Goal: Information Seeking & Learning: Learn about a topic

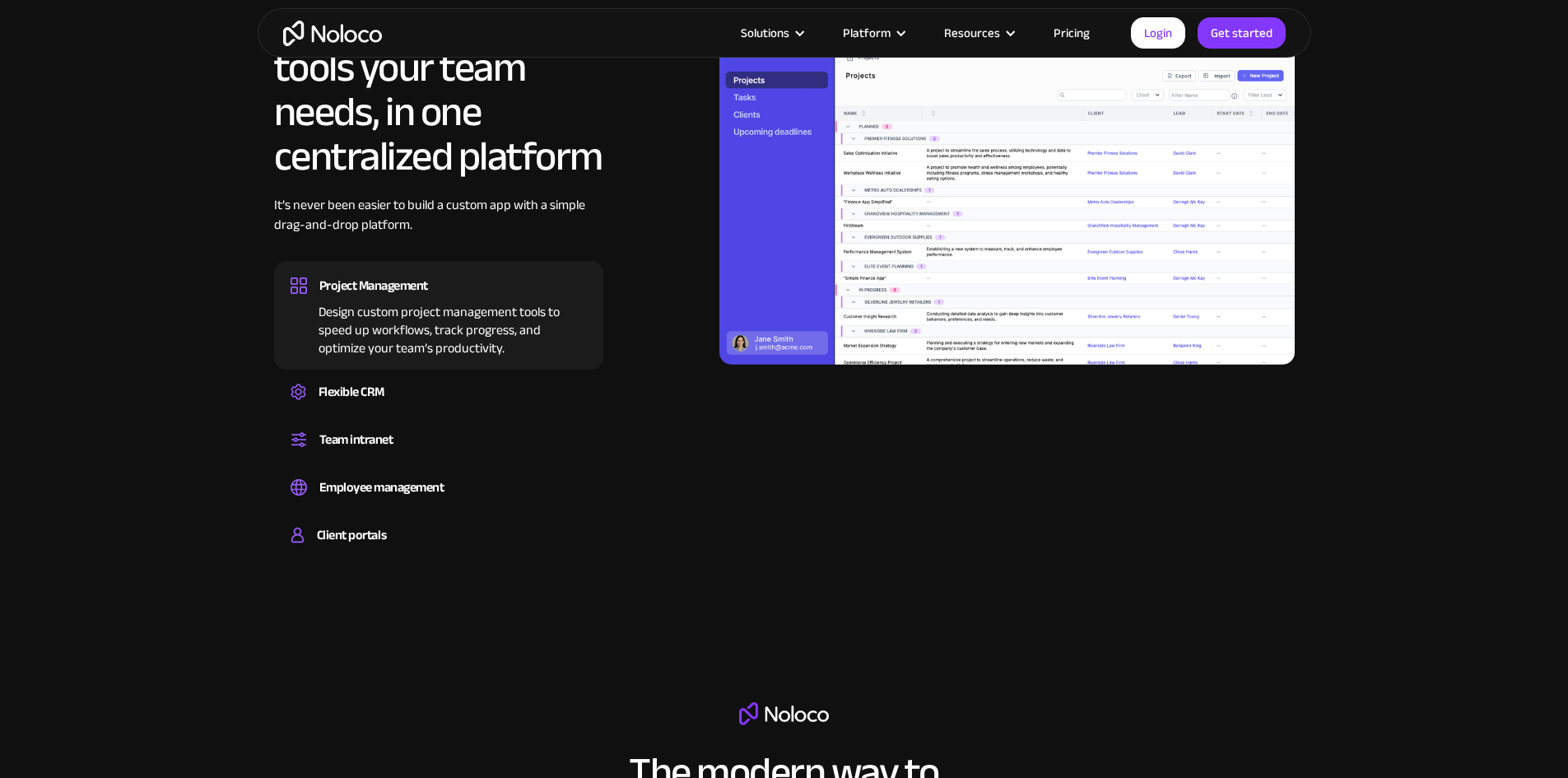
scroll to position [1728, 0]
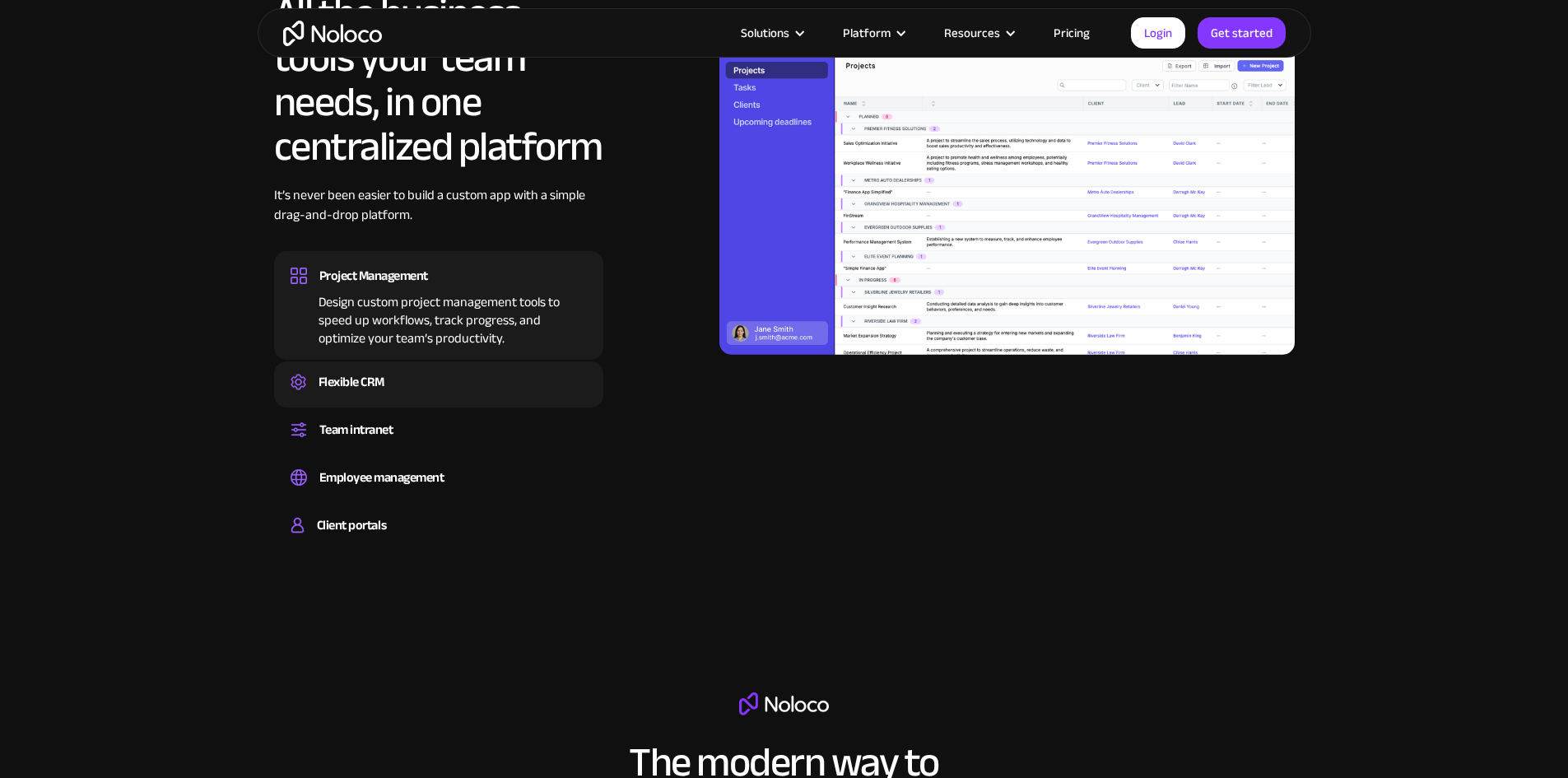
click at [370, 405] on div "Flexible CRM Create a custom CRM that you can adapt to your business’s needs, c…" at bounding box center [438, 384] width 329 height 46
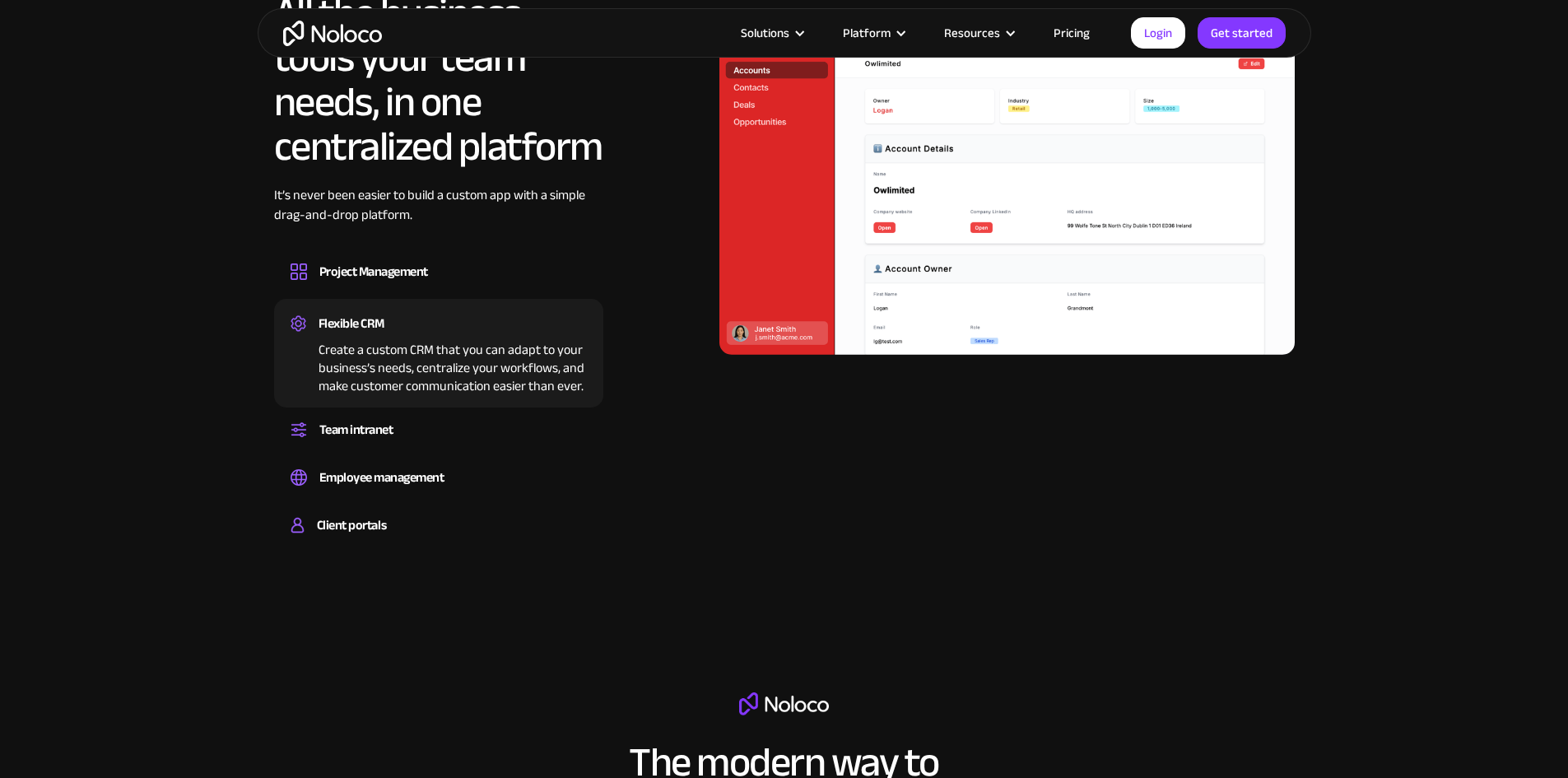
click at [372, 407] on div "Flexible CRM Create a custom CRM that you can adapt to your business’s needs, c…" at bounding box center [438, 354] width 329 height 109
click at [374, 497] on div "All the business tools your team needs, in one centralized platform It’s never …" at bounding box center [438, 271] width 329 height 561
click at [362, 538] on div "Client portals" at bounding box center [352, 525] width 69 height 25
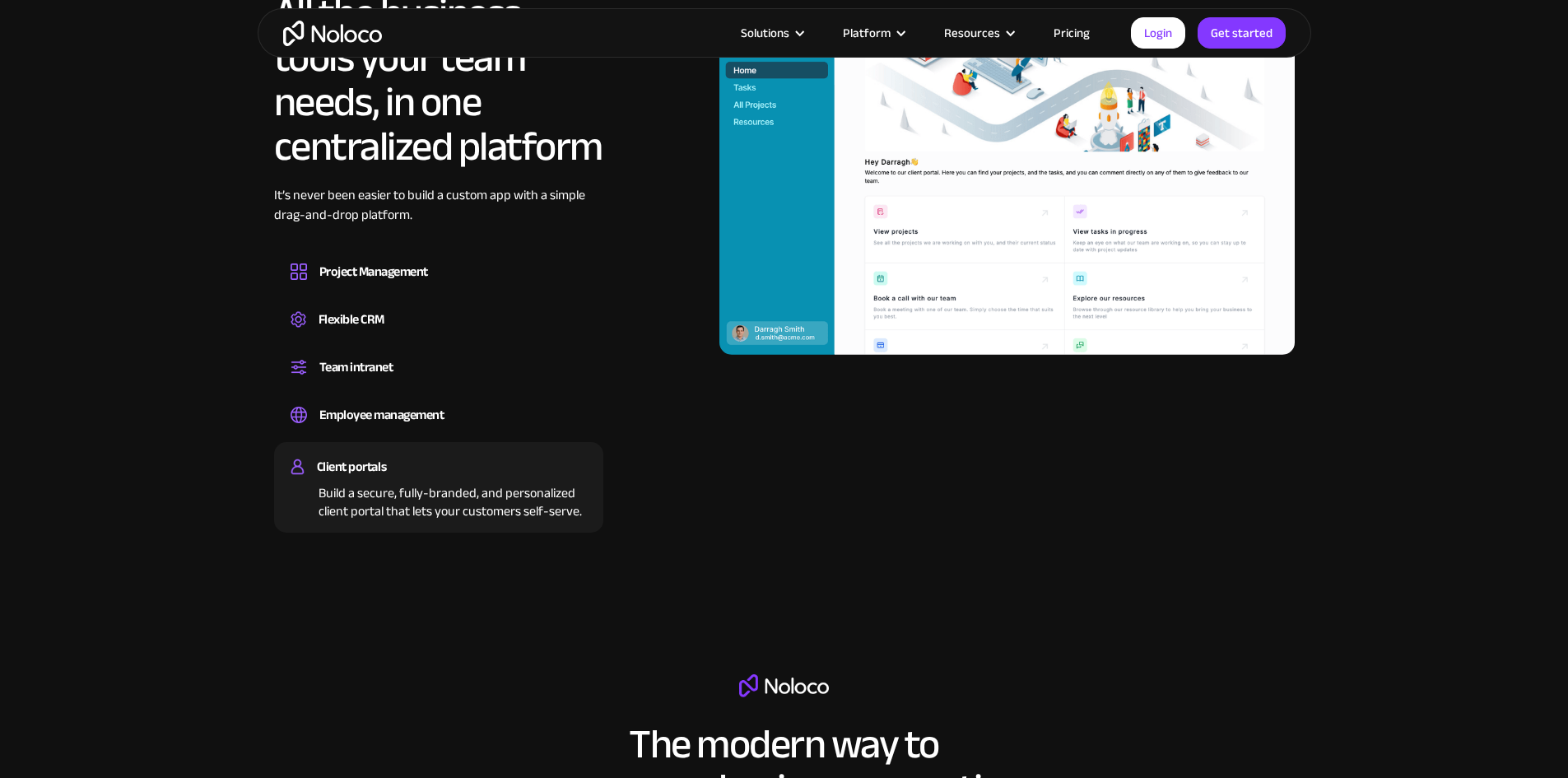
click at [1064, 26] on link "Pricing" at bounding box center [1071, 33] width 77 height 22
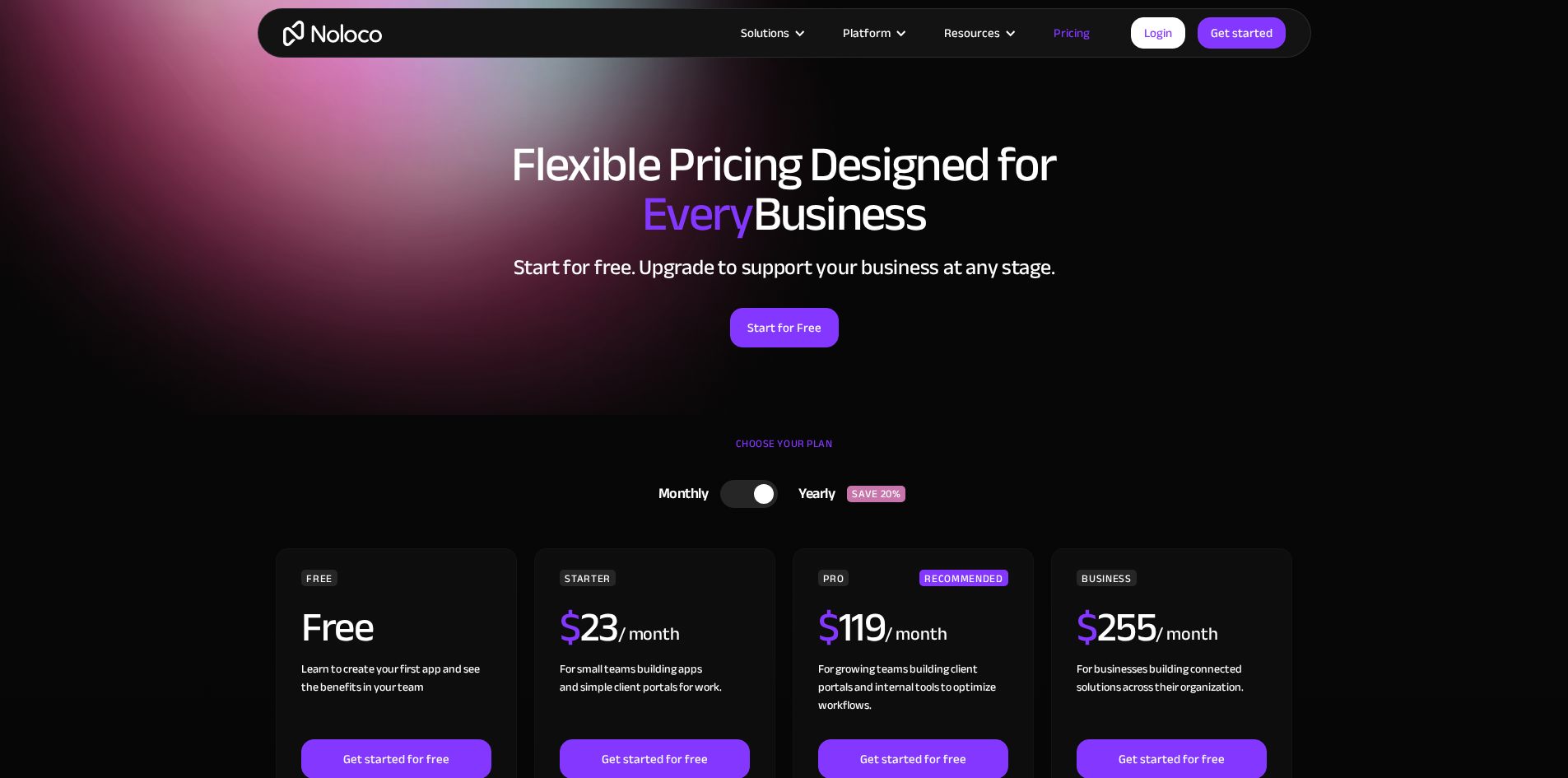
click at [456, 570] on div "FREE Free Learn to create your first app and see the benefits in your team ‍ Ge…" at bounding box center [395, 771] width 189 height 403
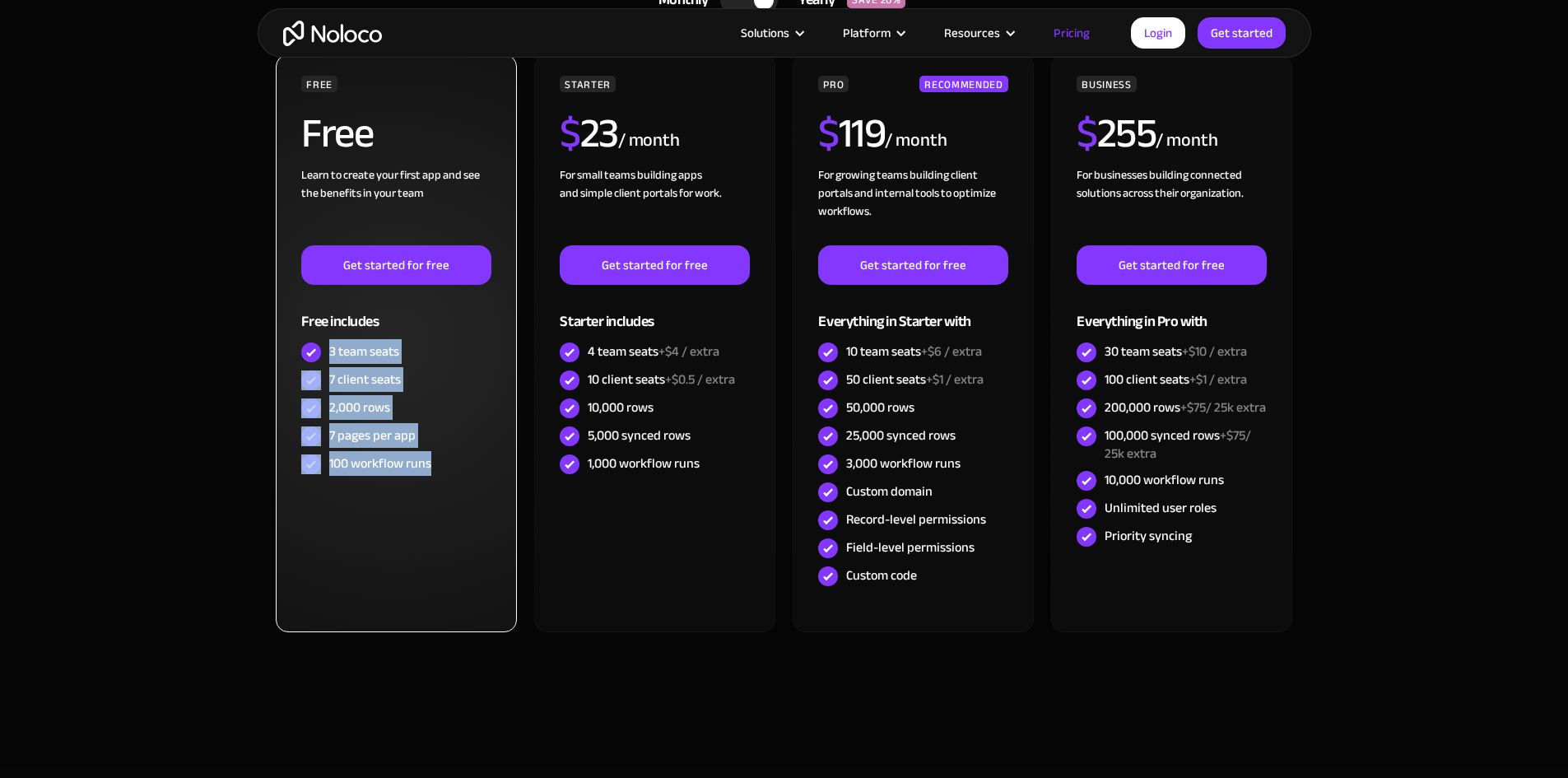
click at [456, 469] on div "100 workflow runs" at bounding box center [395, 464] width 189 height 28
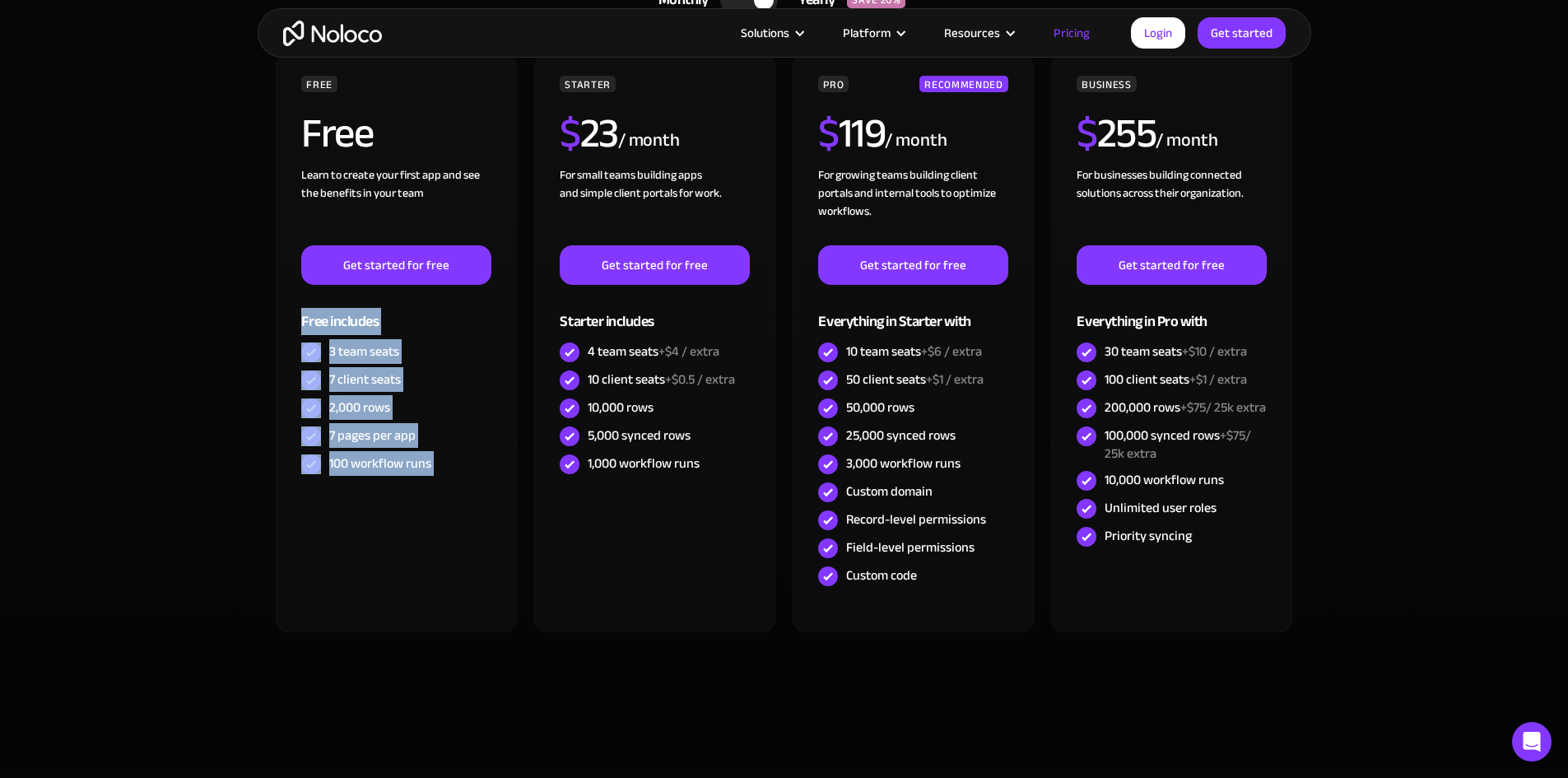
drag, startPoint x: 456, startPoint y: 469, endPoint x: 262, endPoint y: 323, distance: 242.8
click at [262, 323] on div "CHOOSE YOUR PLAN Monthly Yearly SAVE 20% Monthly Yearly SAVE 20% FREE Free Lear…" at bounding box center [784, 328] width 1054 height 815
click at [262, 322] on div "CHOOSE YOUR PLAN Monthly Yearly SAVE 20% Monthly Yearly SAVE 20% FREE Free Lear…" at bounding box center [784, 328] width 1054 height 815
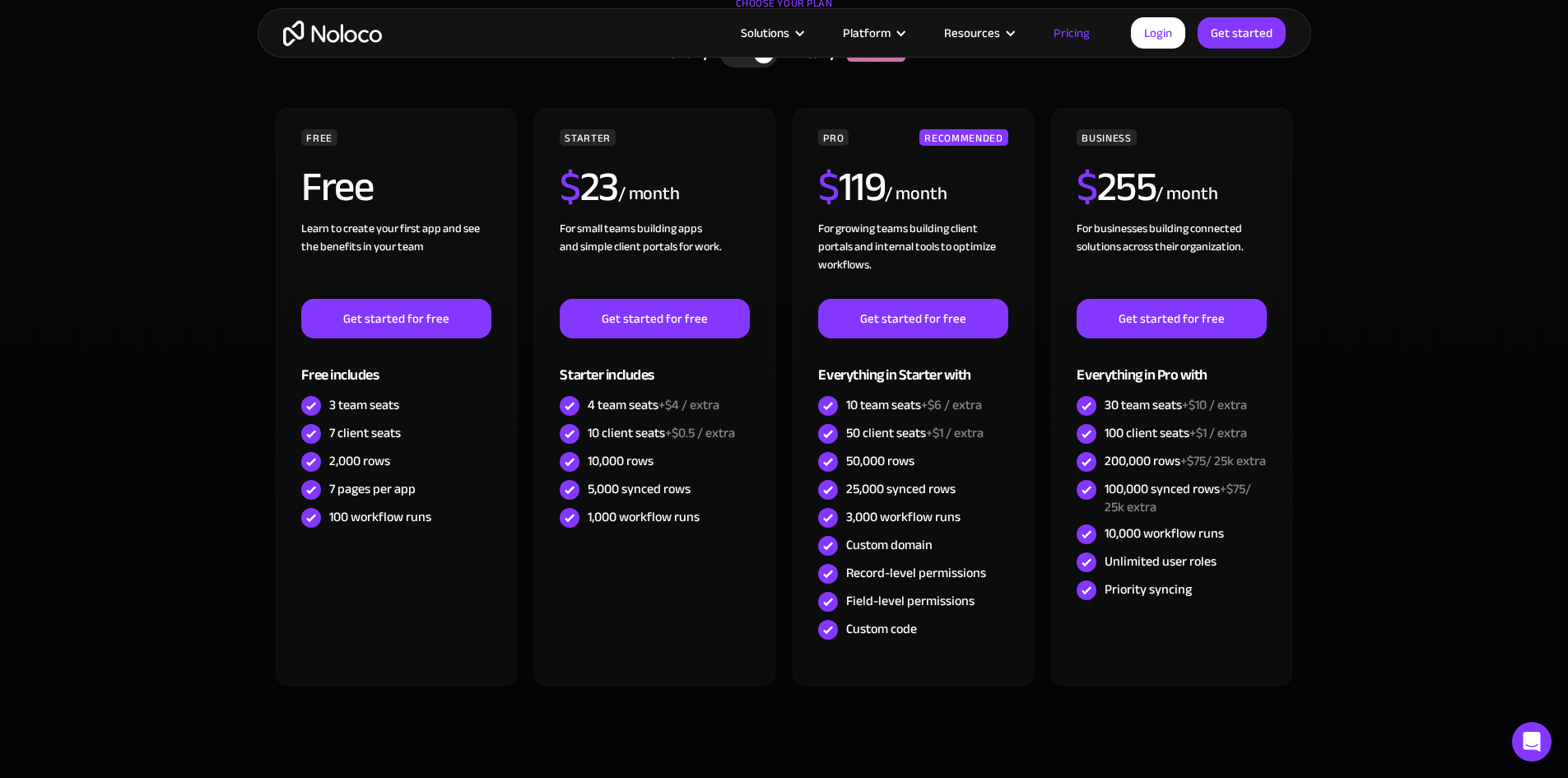
scroll to position [411, 0]
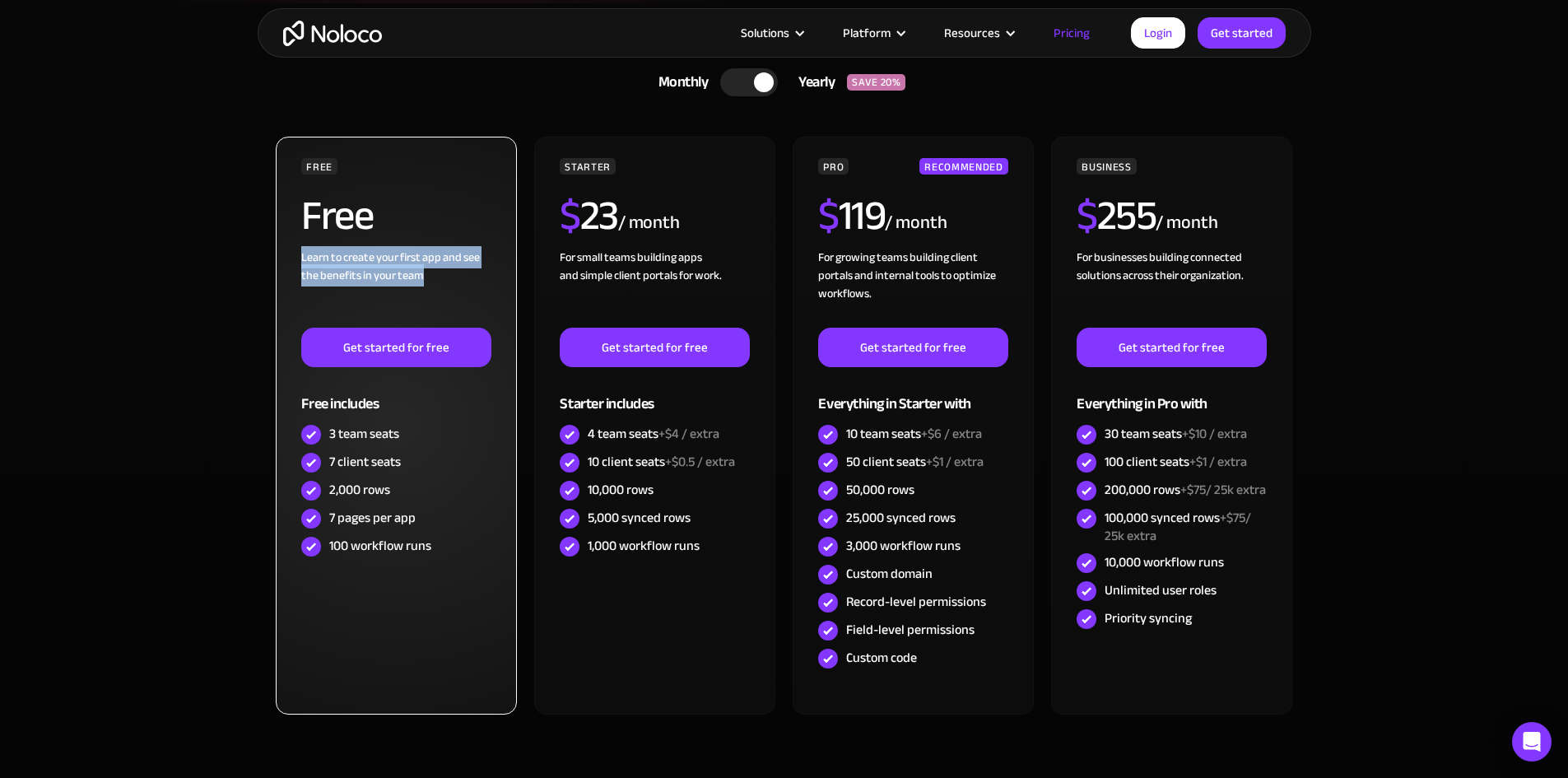
drag, startPoint x: 285, startPoint y: 256, endPoint x: 450, endPoint y: 283, distance: 167.2
click at [450, 283] on div "FREE Free Learn to create your first app and see the benefits in your team ‍ Ge…" at bounding box center [396, 425] width 240 height 577
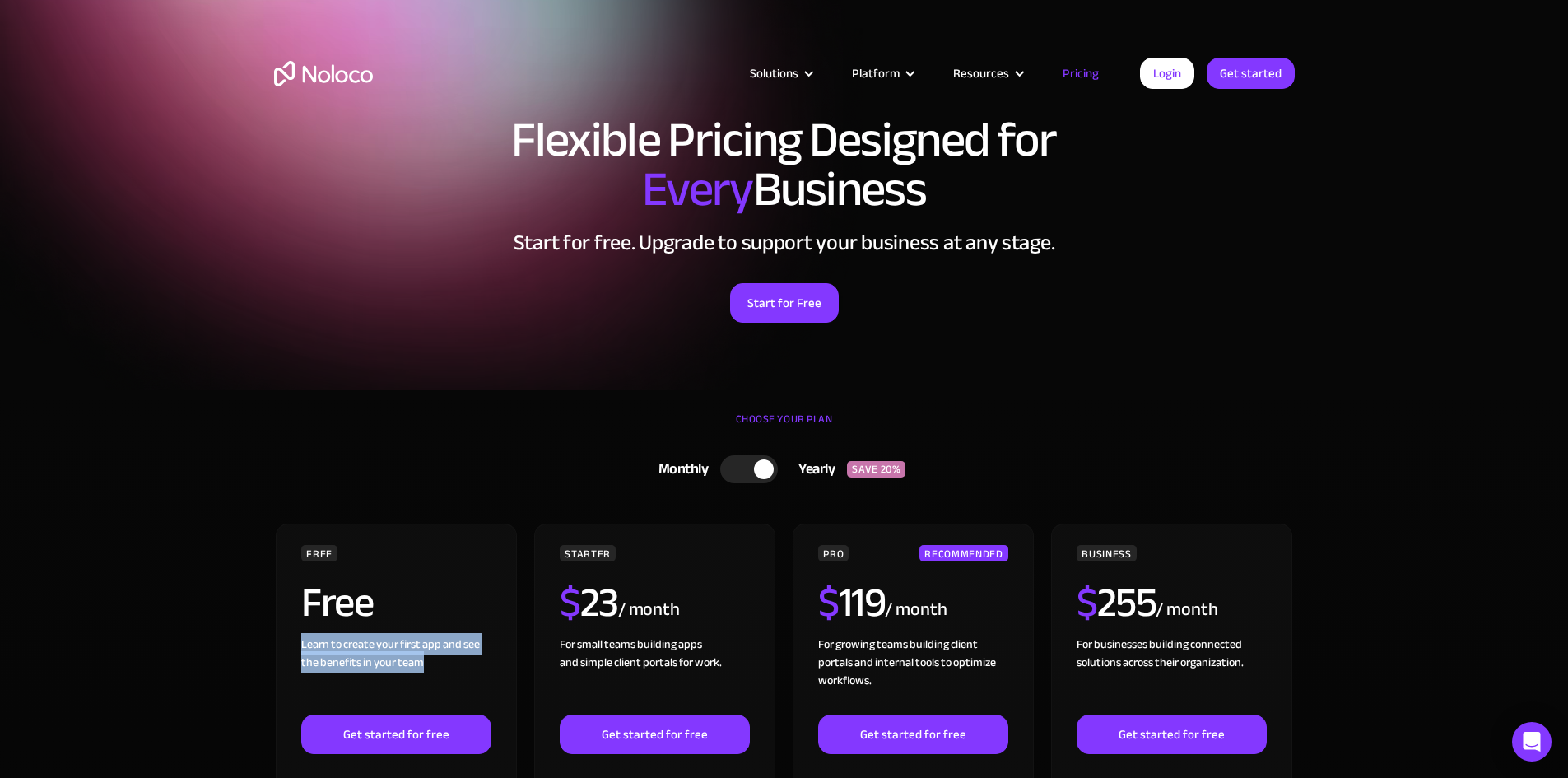
scroll to position [0, 0]
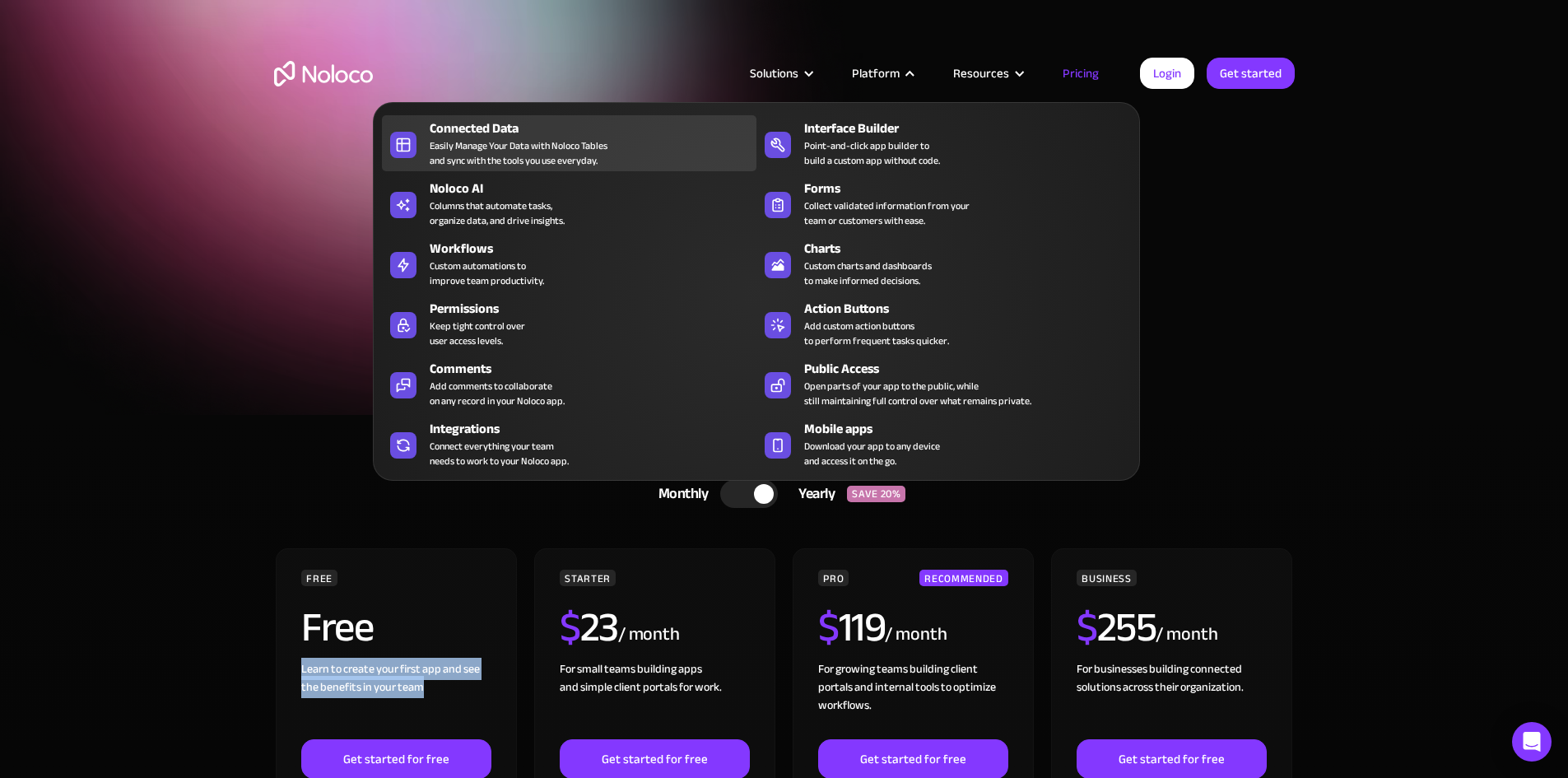
click at [539, 138] on div "Connected Data" at bounding box center [596, 128] width 335 height 20
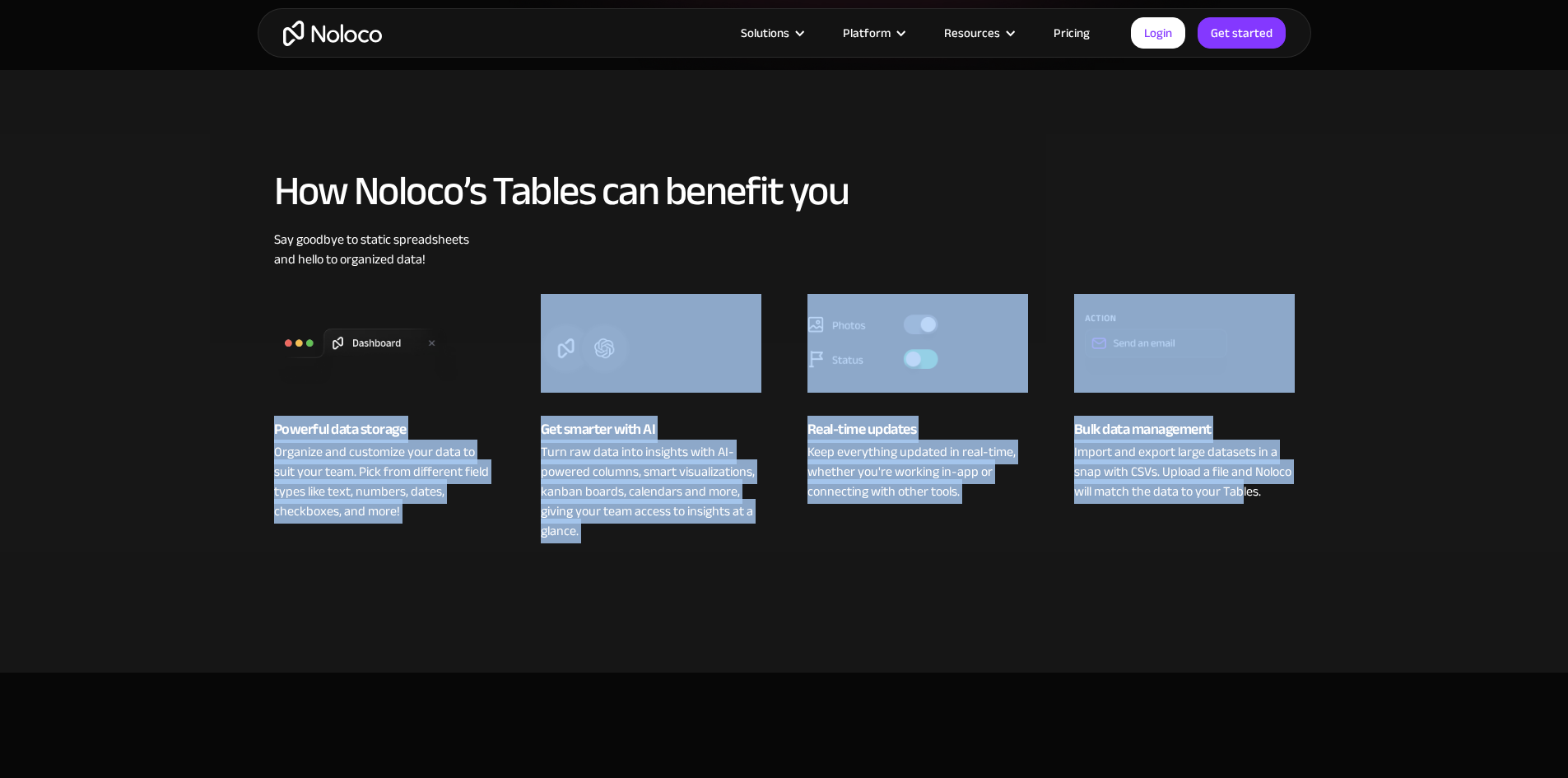
drag, startPoint x: 398, startPoint y: 432, endPoint x: 1244, endPoint y: 530, distance: 851.7
click at [1244, 531] on section "How Noloco’s Tables can benefit you Say goodbye to static spreadsheets and hell…" at bounding box center [784, 371] width 1568 height 603
click at [1233, 504] on div "Bulk data management Import and export large datasets in a snap with CSVs. Uplo…" at bounding box center [1183, 418] width 253 height 247
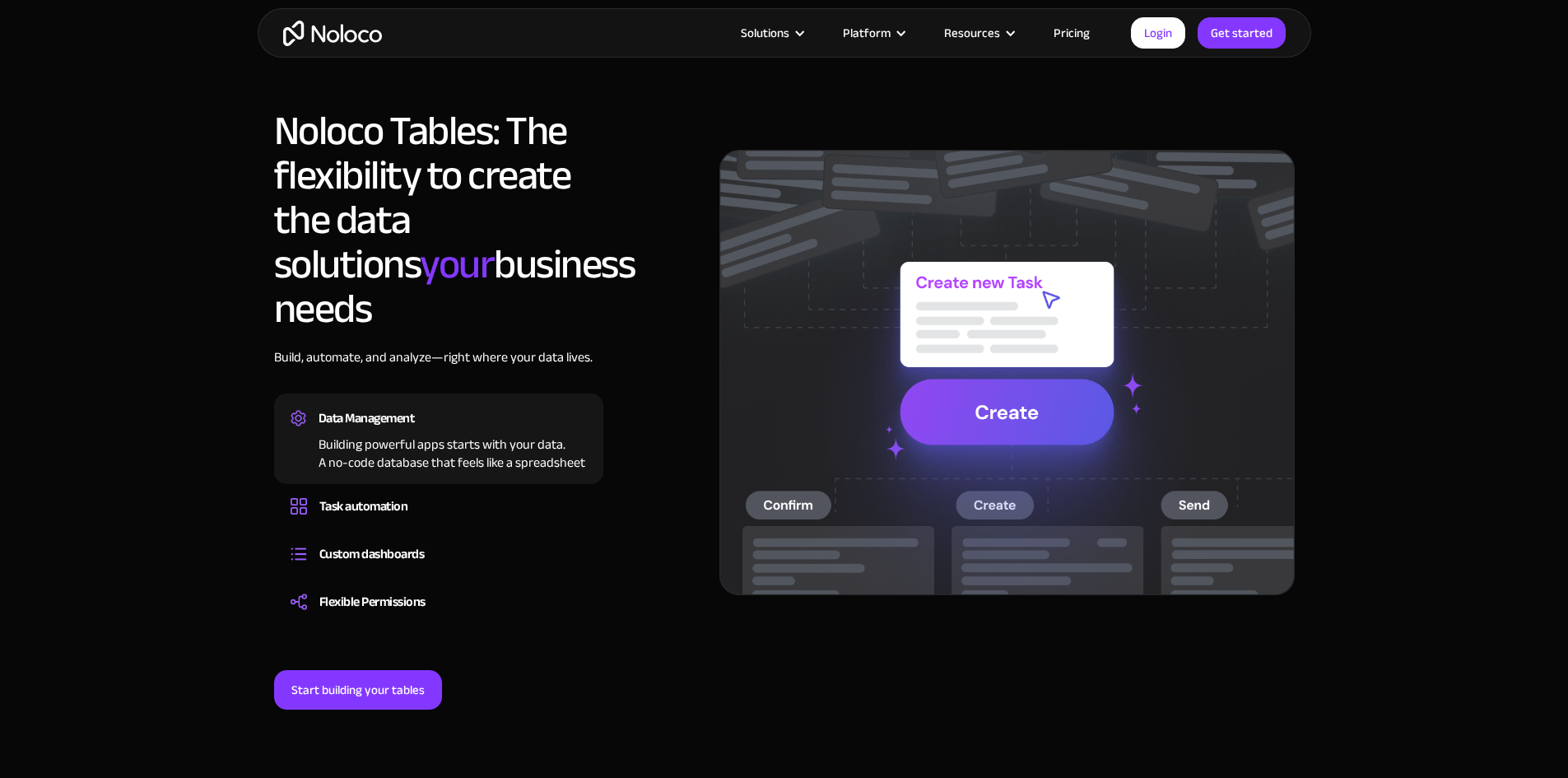
scroll to position [1152, 0]
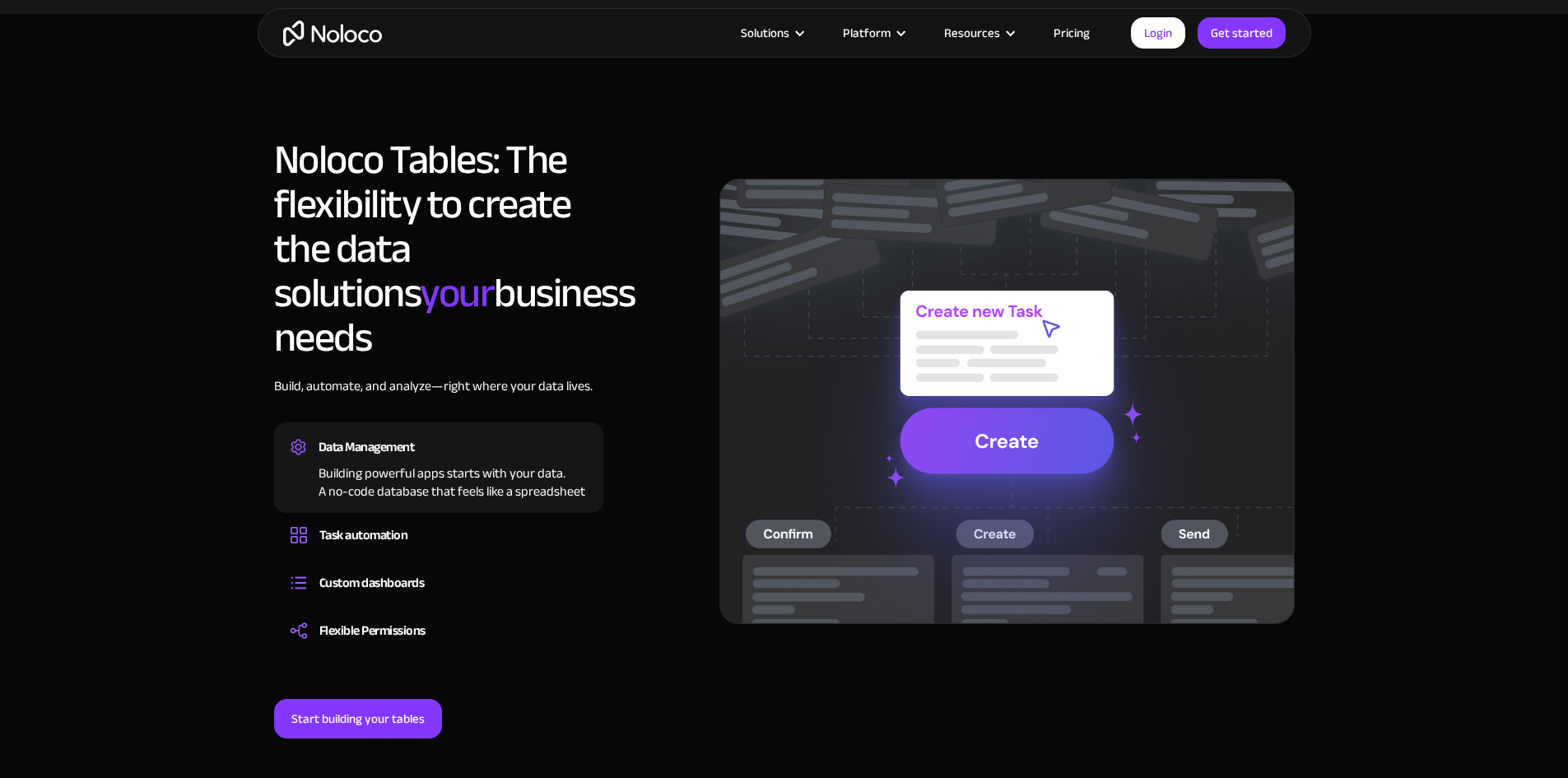
click at [351, 435] on div "Data Management" at bounding box center [366, 447] width 96 height 25
click at [369, 523] on div "Task automation" at bounding box center [363, 535] width 89 height 25
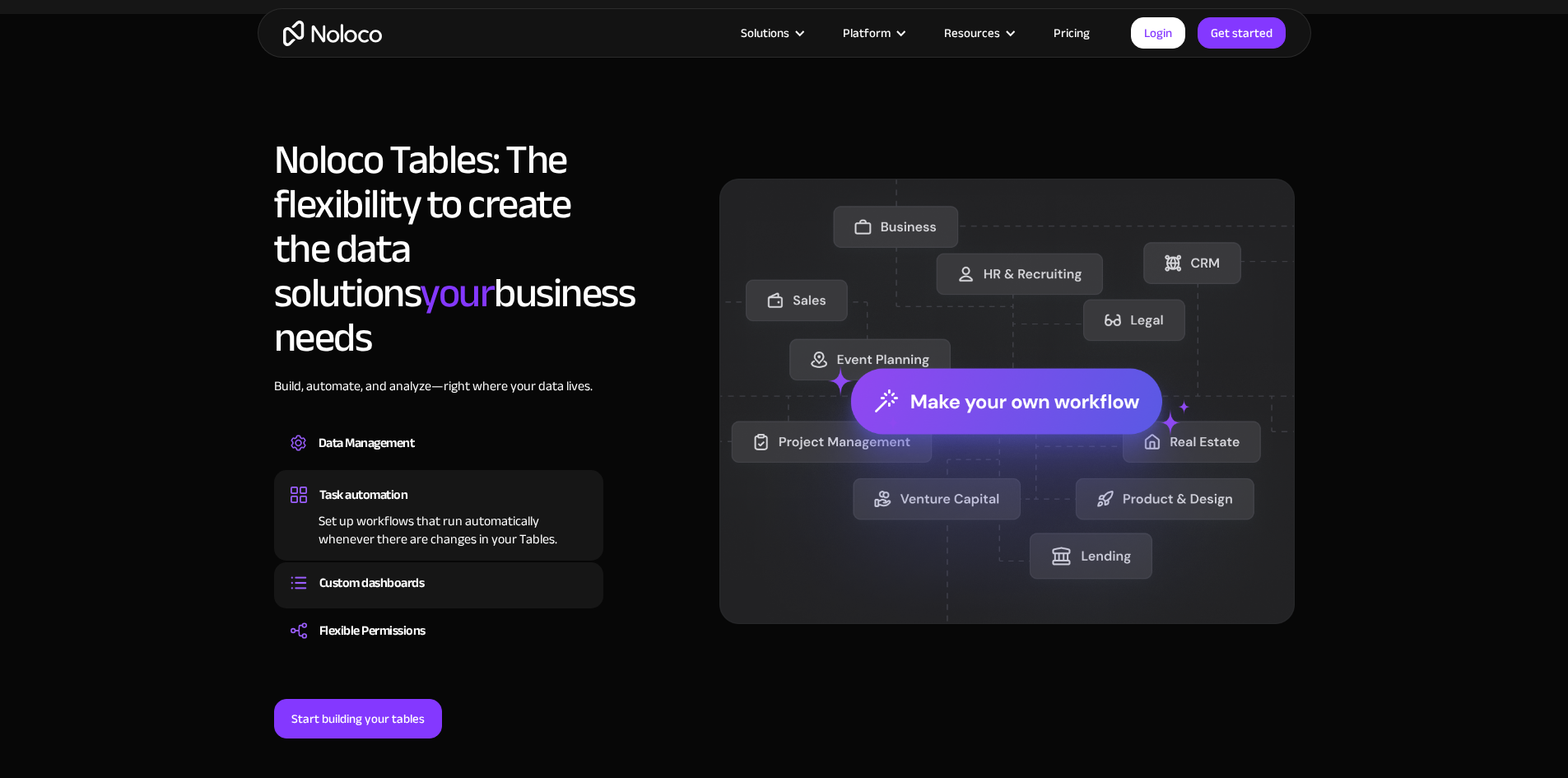
click at [381, 571] on div "Custom dashboards" at bounding box center [372, 583] width 105 height 25
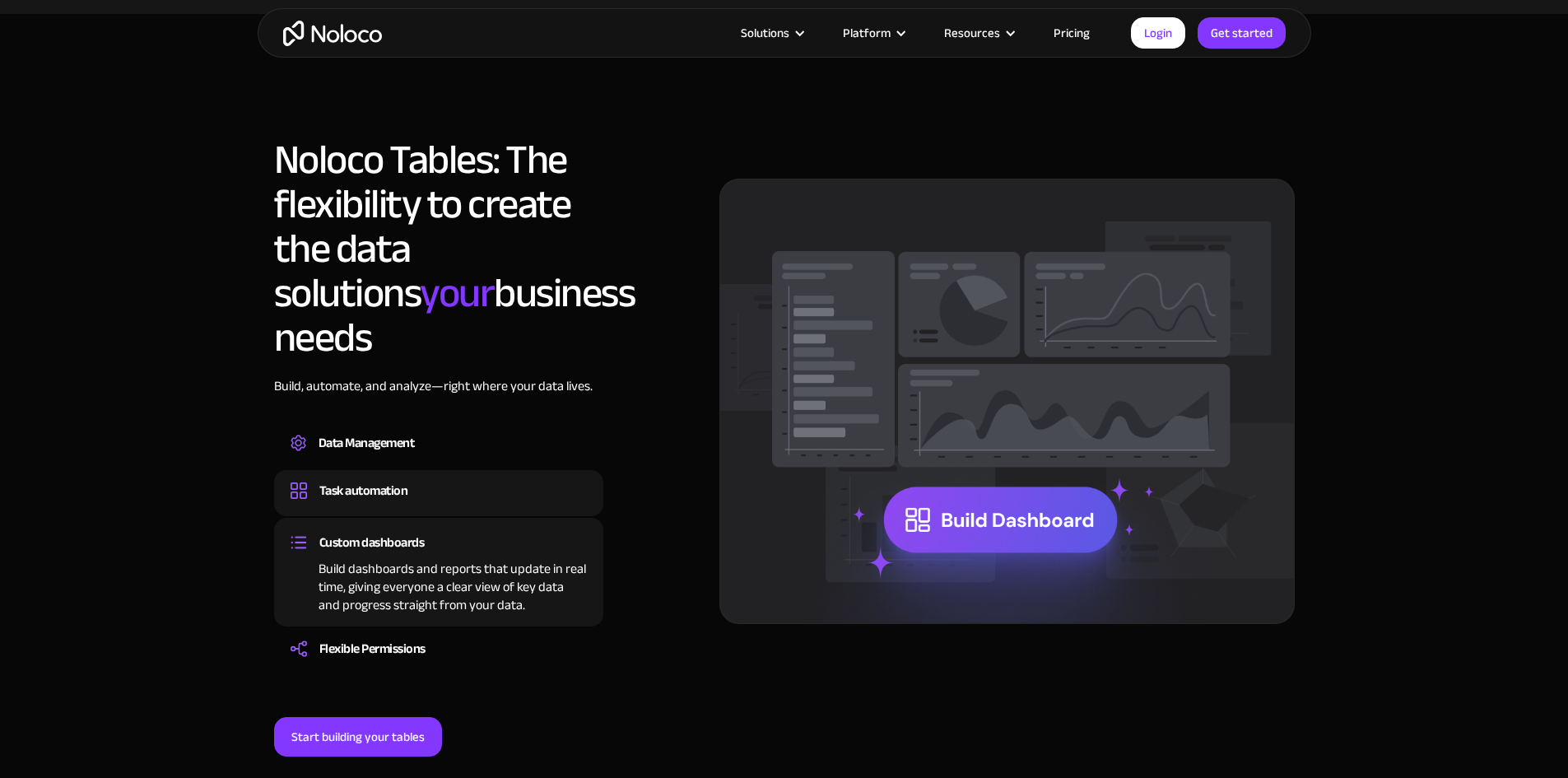
click at [387, 503] on div "Set up workflows that run automatically whenever there are changes in your Tabl…" at bounding box center [438, 506] width 296 height 5
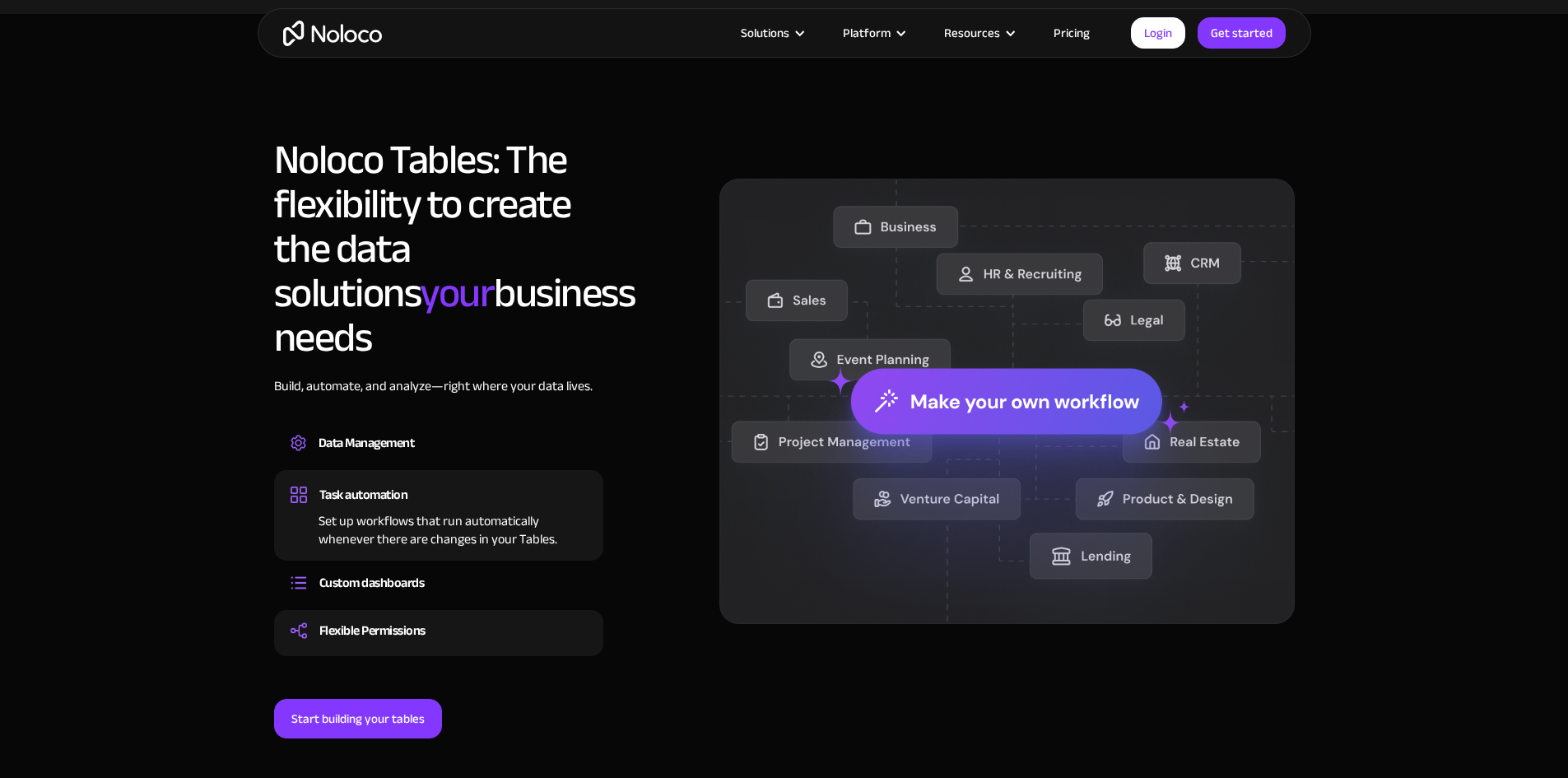
click at [388, 609] on div "Flexible Permissions Set Permissions for different user roles to determine whic…" at bounding box center [438, 632] width 329 height 46
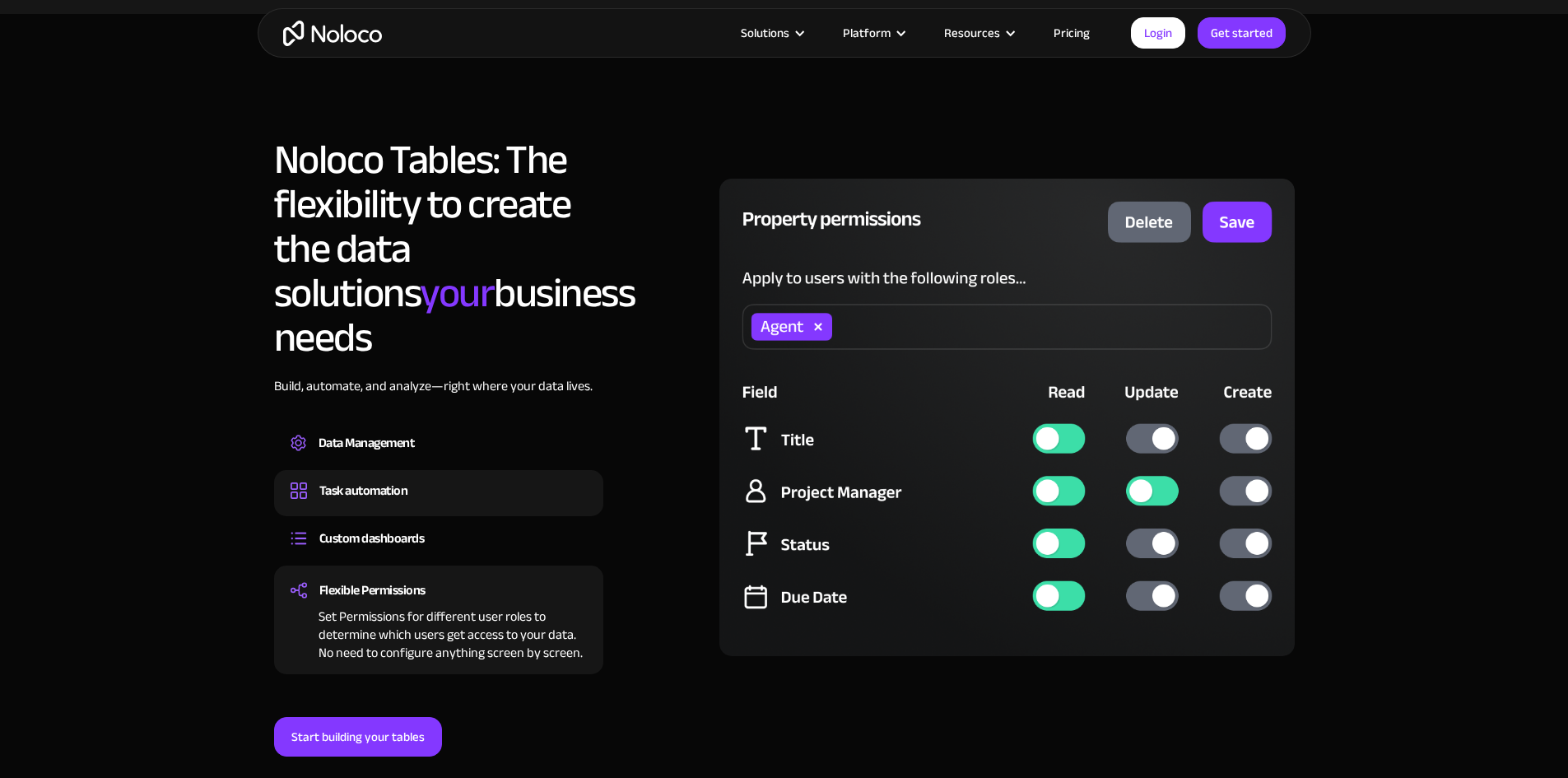
click at [397, 478] on div "Task automation" at bounding box center [363, 490] width 89 height 25
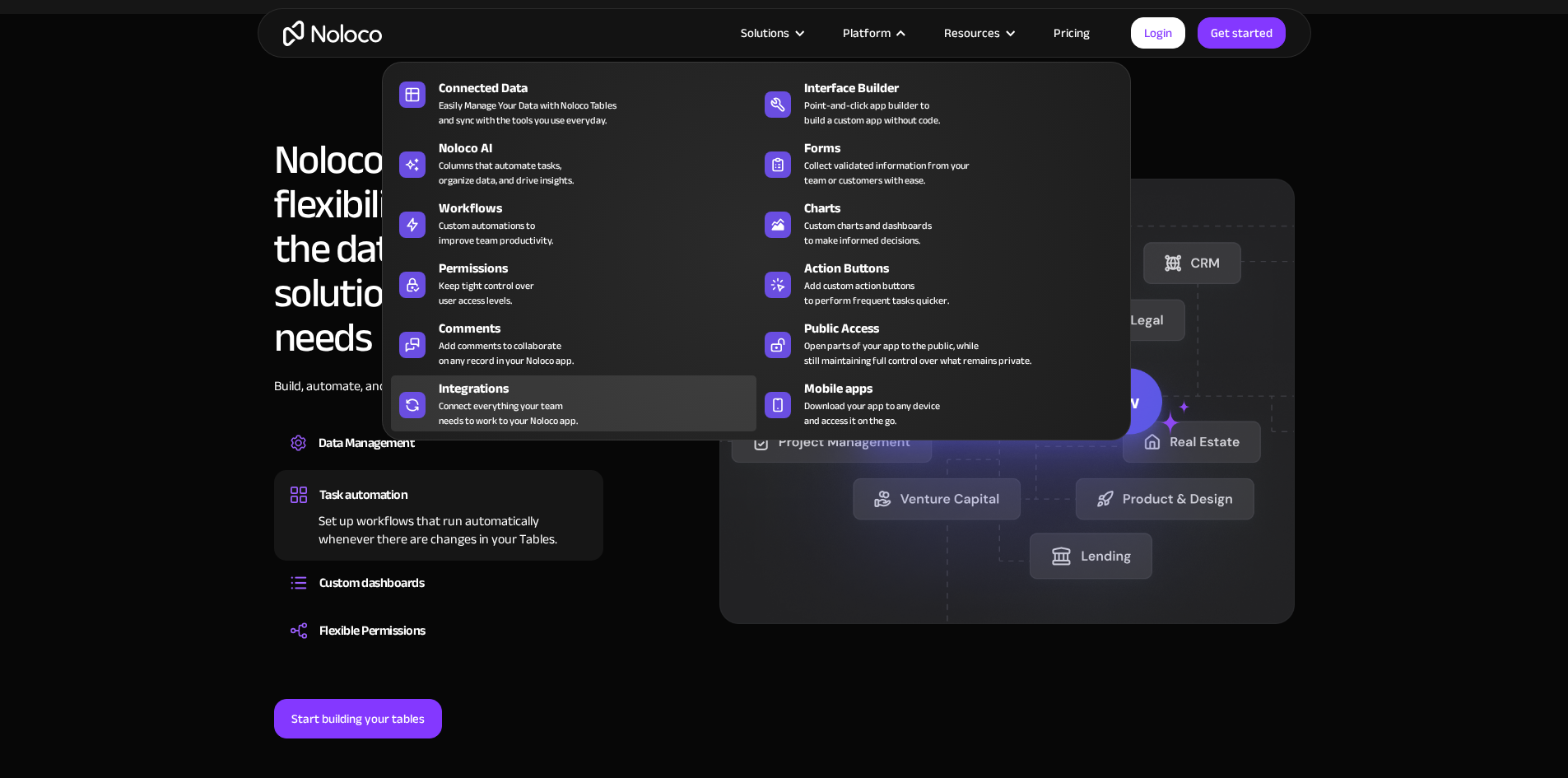
click at [617, 396] on div "Integrations" at bounding box center [601, 388] width 325 height 20
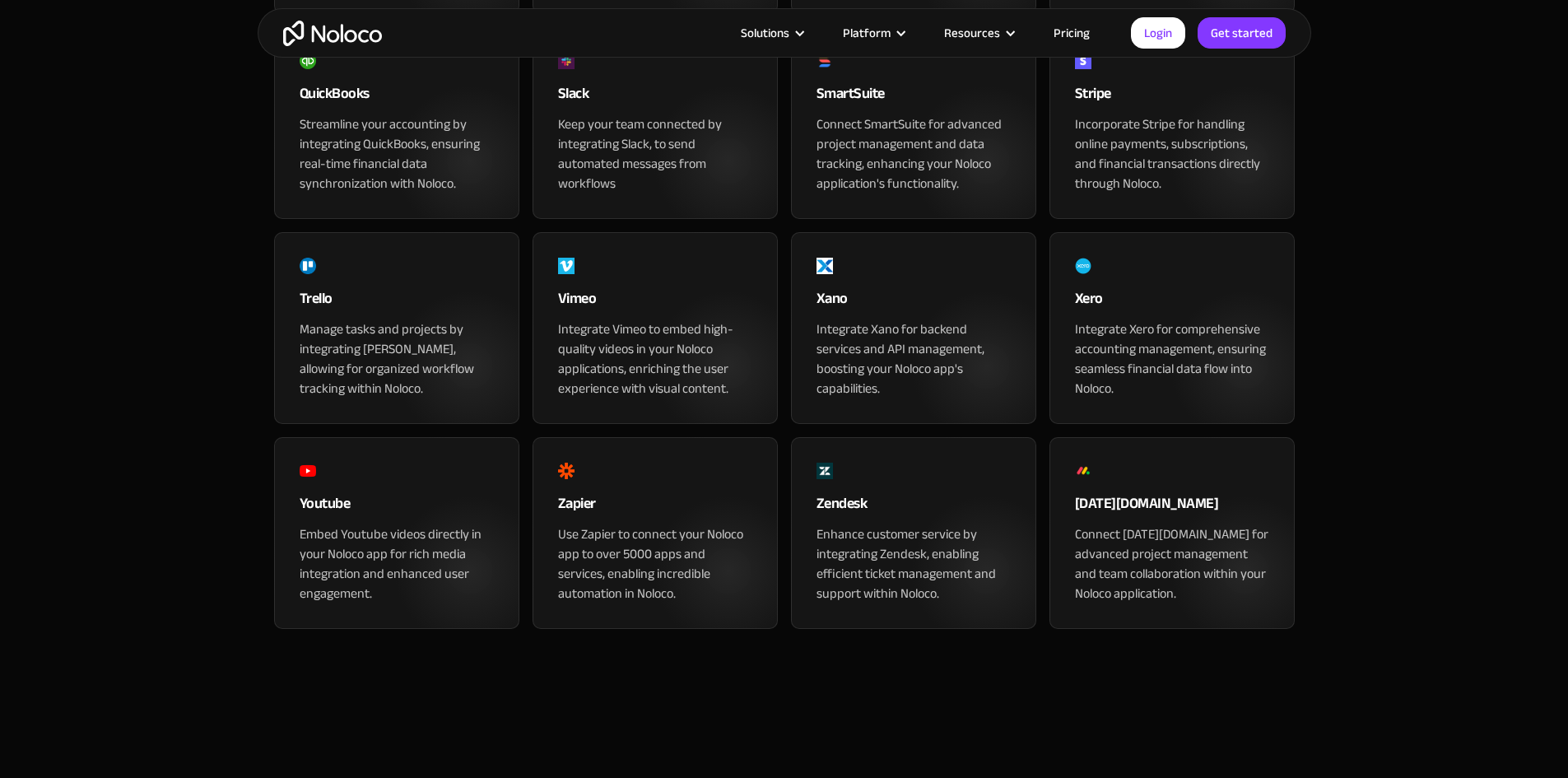
scroll to position [1728, 0]
click at [1085, 31] on link "Pricing" at bounding box center [1071, 33] width 77 height 22
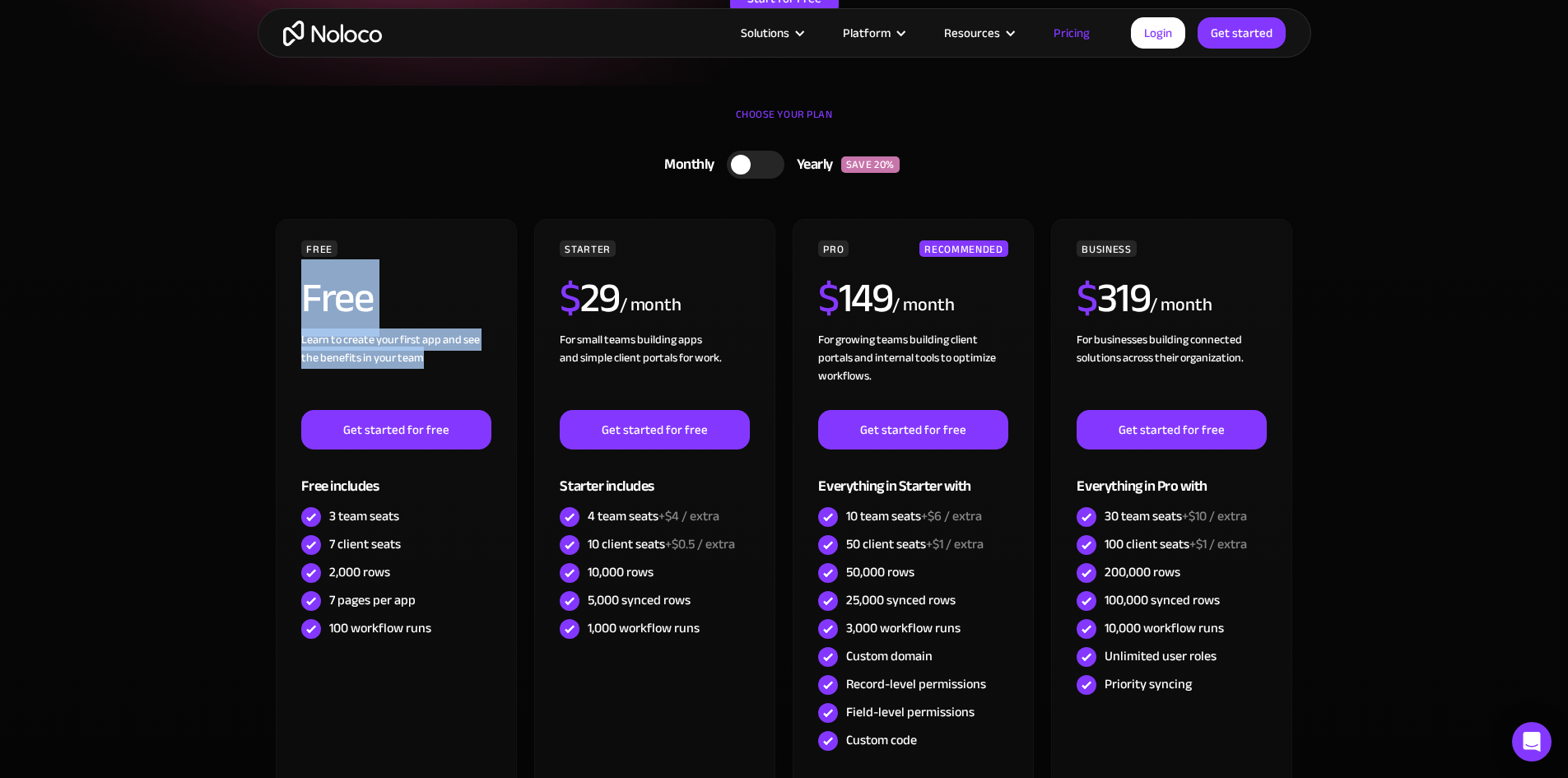
drag, startPoint x: 437, startPoint y: 357, endPoint x: 263, endPoint y: 322, distance: 177.5
click at [263, 322] on div "CHOOSE YOUR PLAN Monthly Yearly SAVE 20% Monthly Yearly SAVE 20% FREE Free Lear…" at bounding box center [784, 493] width 1054 height 815
click at [211, 345] on section "CHOOSE YOUR PLAN Monthly Yearly SAVE 20% Monthly Yearly SAVE 20% FREE Free Lear…" at bounding box center [784, 509] width 1568 height 848
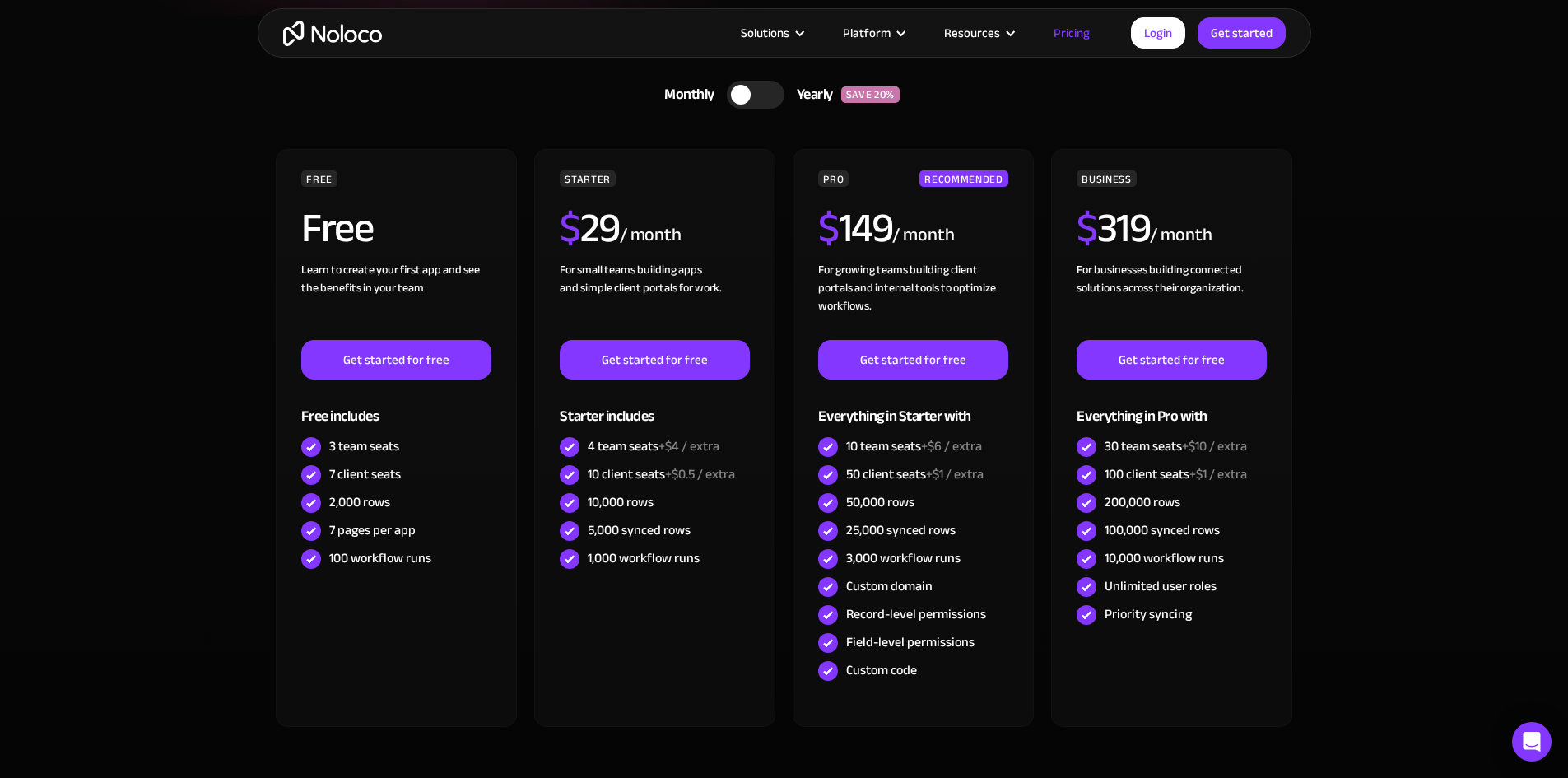
scroll to position [494, 0]
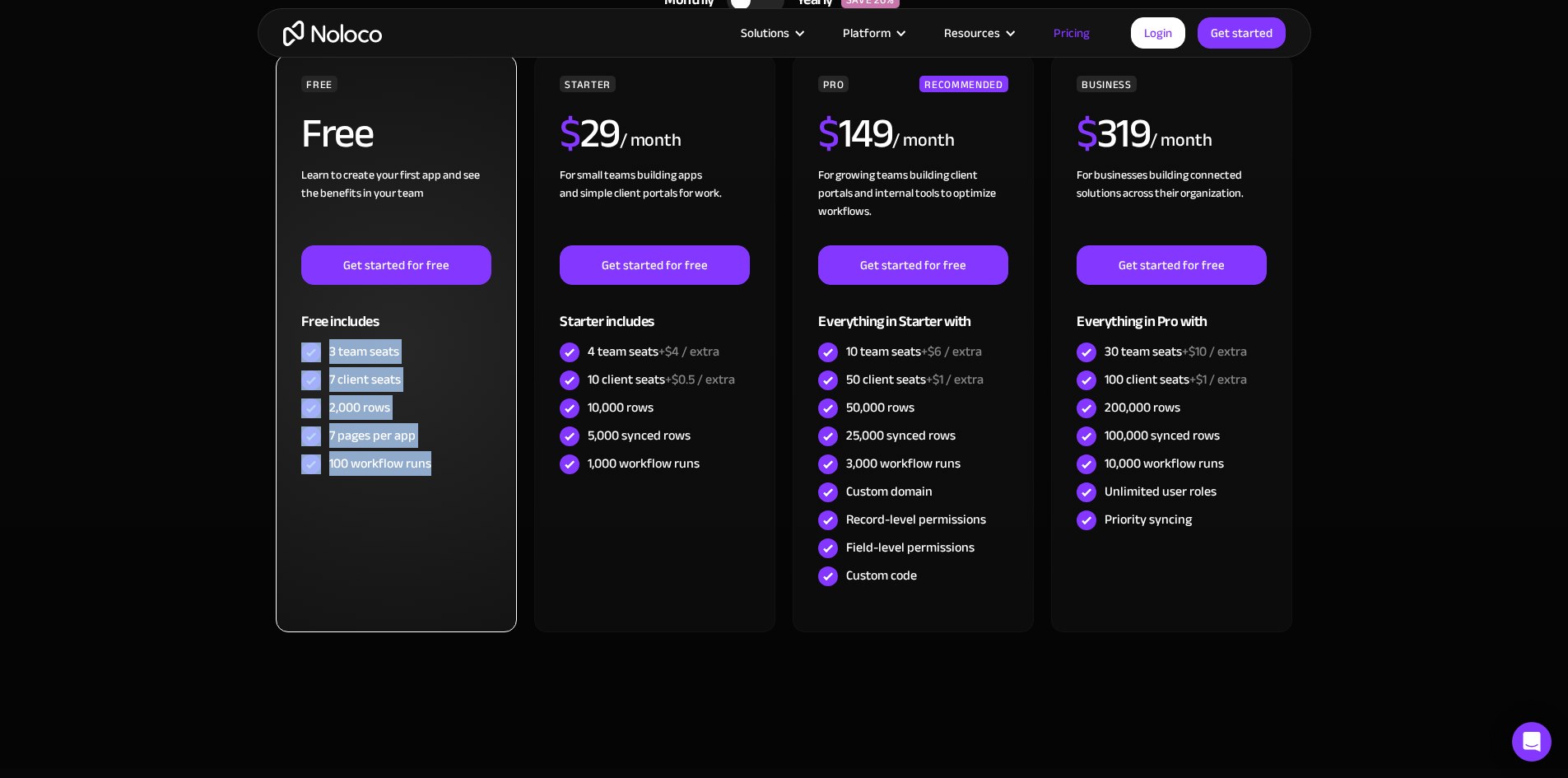
drag, startPoint x: 445, startPoint y: 467, endPoint x: 297, endPoint y: 316, distance: 211.4
click at [297, 342] on div "FREE Free Learn to create your first app and see the benefits in your team ‍ Ge…" at bounding box center [396, 343] width 240 height 577
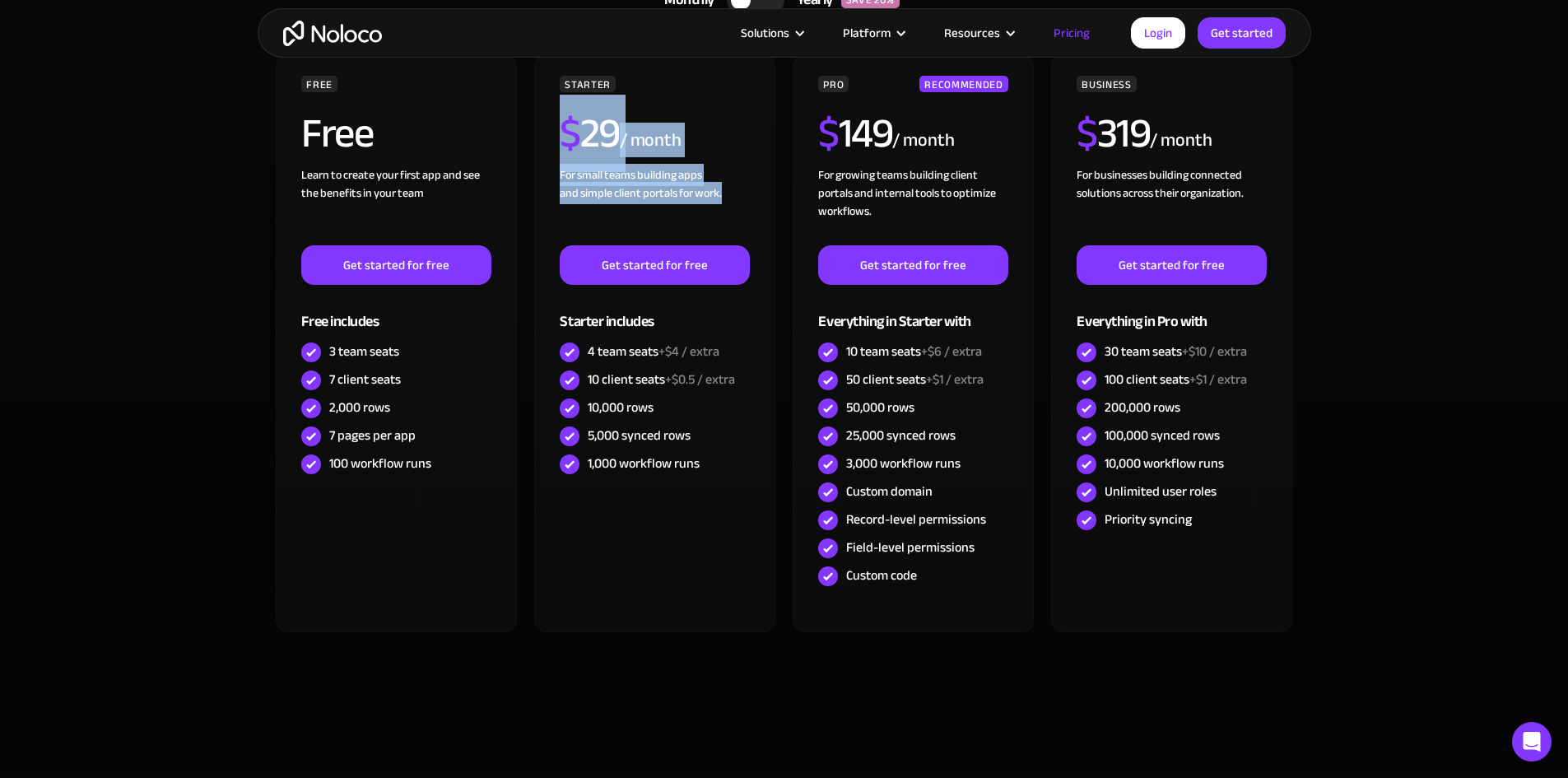
drag, startPoint x: 716, startPoint y: 195, endPoint x: 531, endPoint y: 163, distance: 187.7
click at [531, 163] on div "FREE Free Learn to create your first app and see the benefits in your team ‍ Ge…" at bounding box center [784, 350] width 1021 height 591
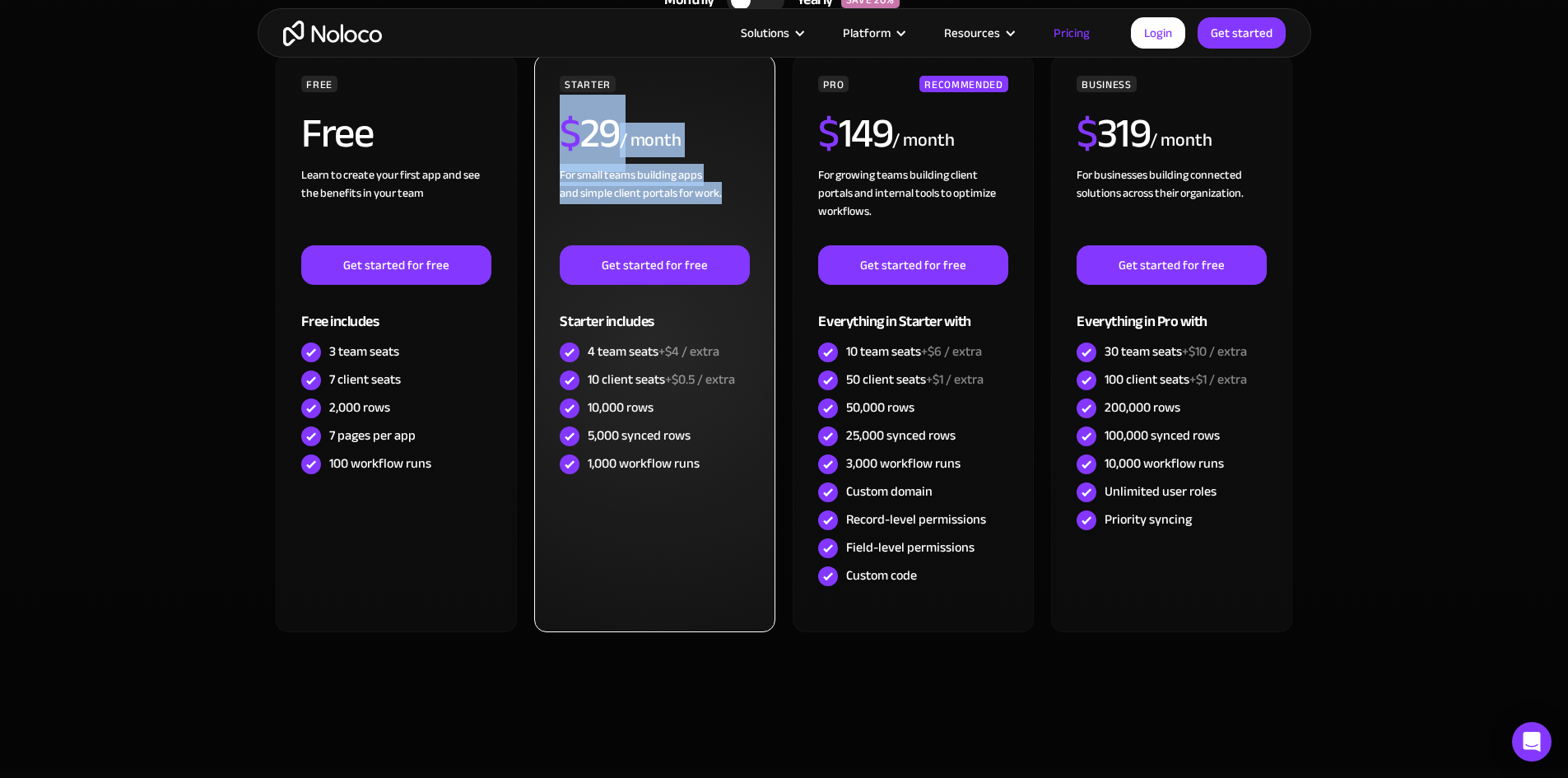
click at [621, 200] on div "For small teams building apps and simple client portals for work. ‍" at bounding box center [653, 205] width 189 height 79
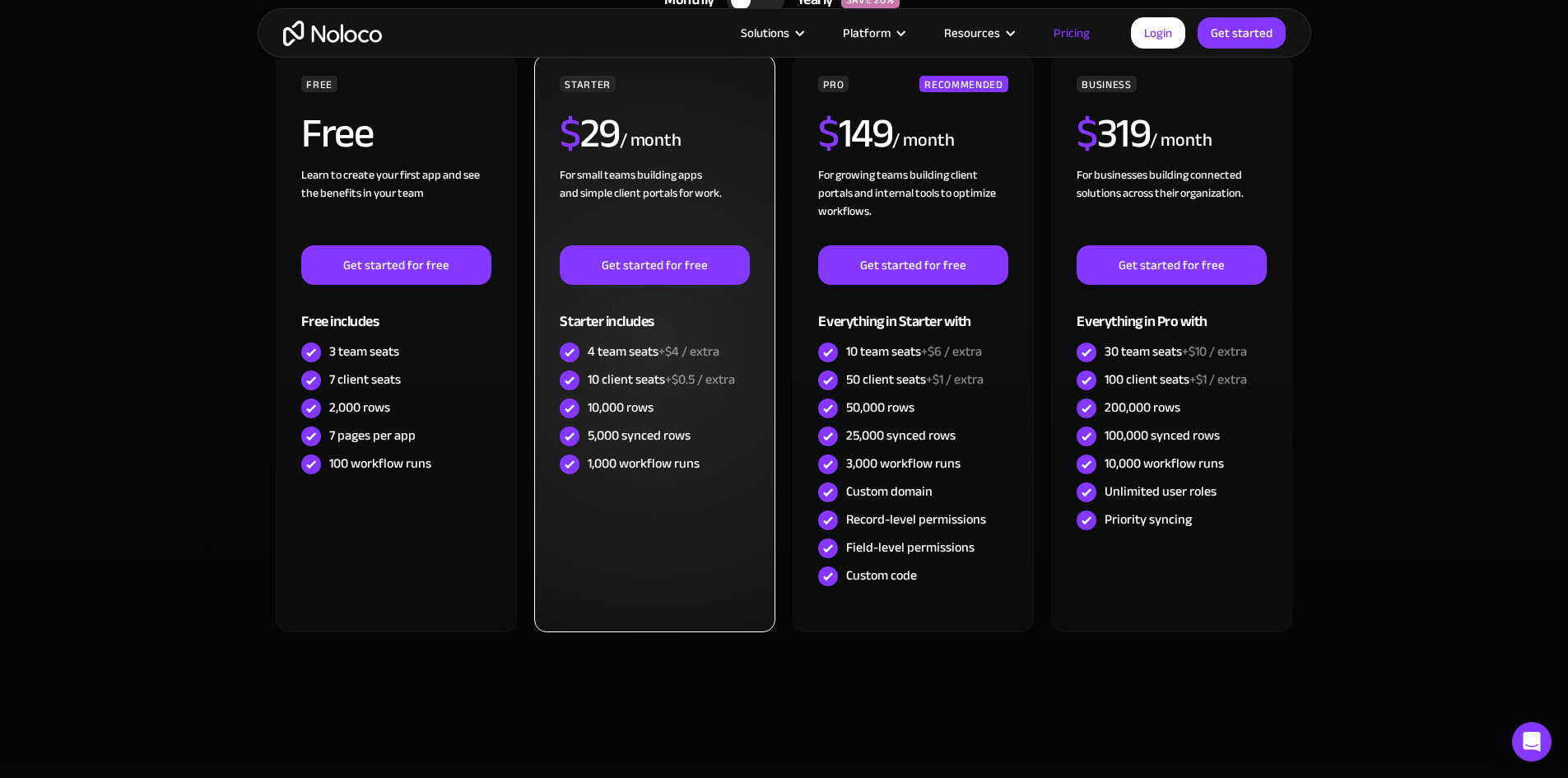
click at [622, 326] on div "Starter includes" at bounding box center [653, 311] width 189 height 54
click at [624, 357] on div "4 team seats +$4 / extra" at bounding box center [653, 351] width 131 height 18
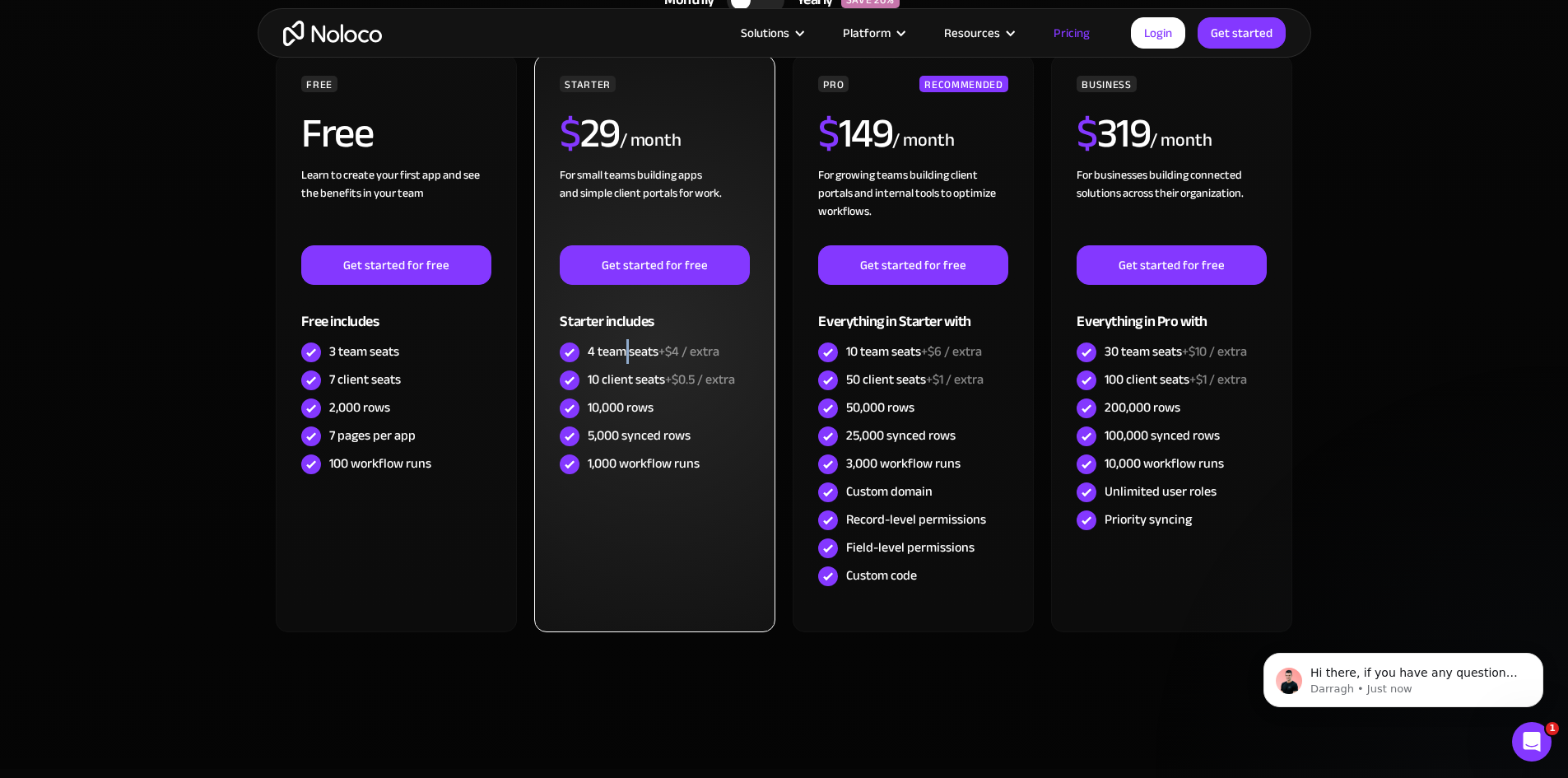
scroll to position [0, 0]
click at [624, 357] on div "4 team seats +$4 / extra" at bounding box center [653, 351] width 131 height 18
click at [621, 376] on div "10 client seats +$0.5 / extra" at bounding box center [661, 379] width 147 height 18
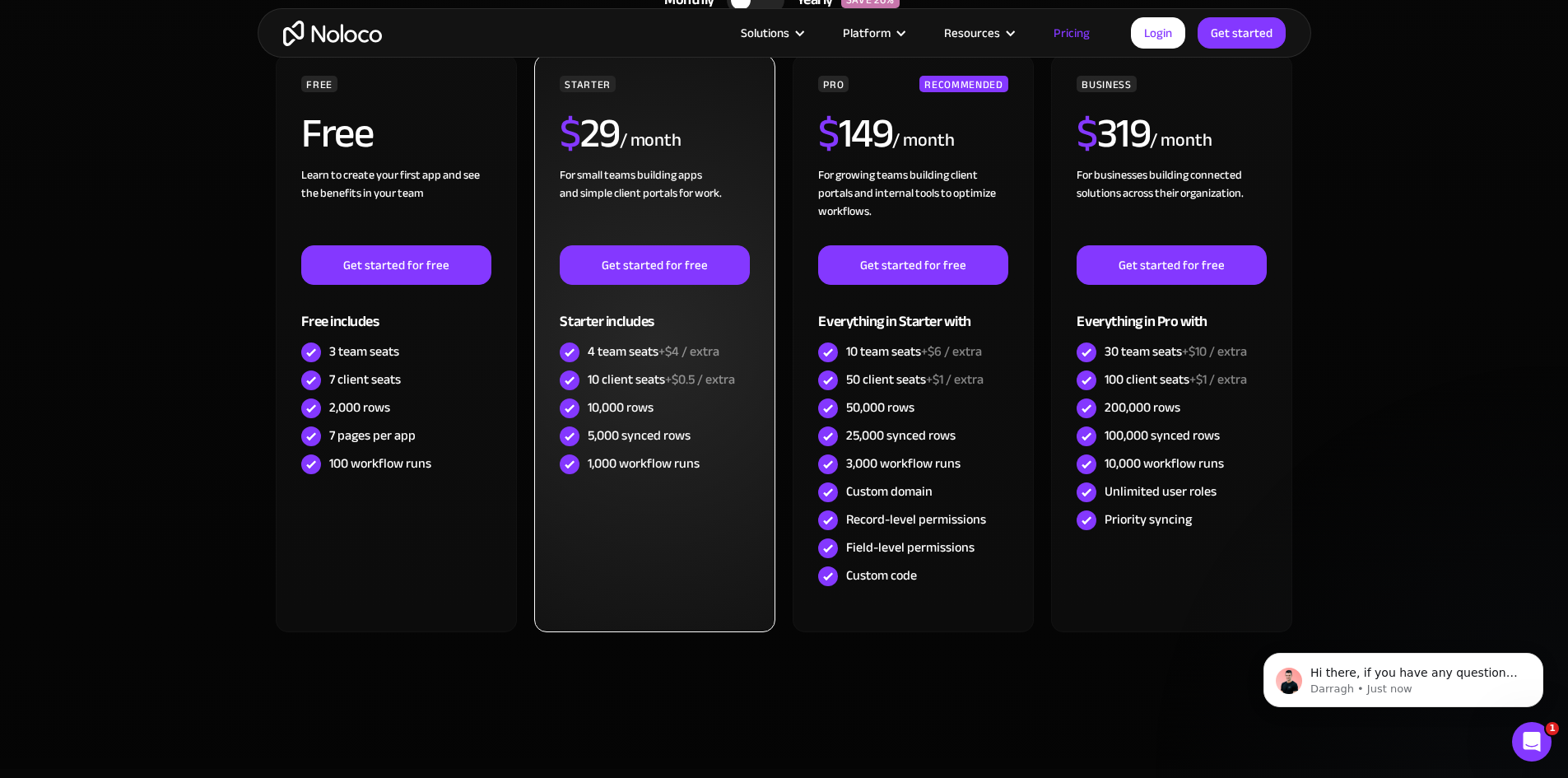
click at [620, 399] on div "10,000 rows" at bounding box center [621, 407] width 66 height 18
click at [621, 427] on div "5,000 synced rows" at bounding box center [639, 435] width 103 height 18
click at [621, 464] on div "1,000 workflow runs" at bounding box center [643, 463] width 112 height 18
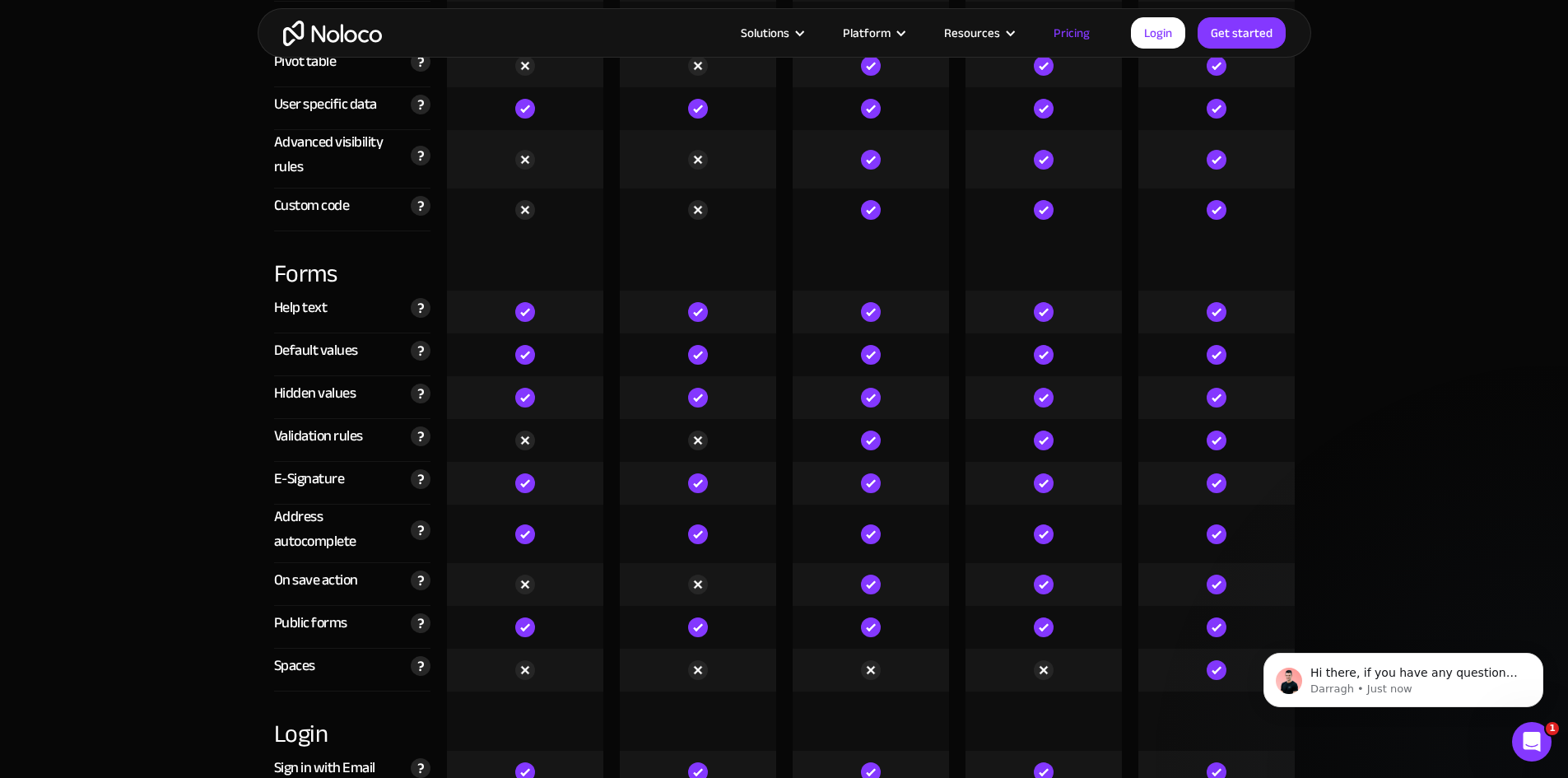
scroll to position [4773, 0]
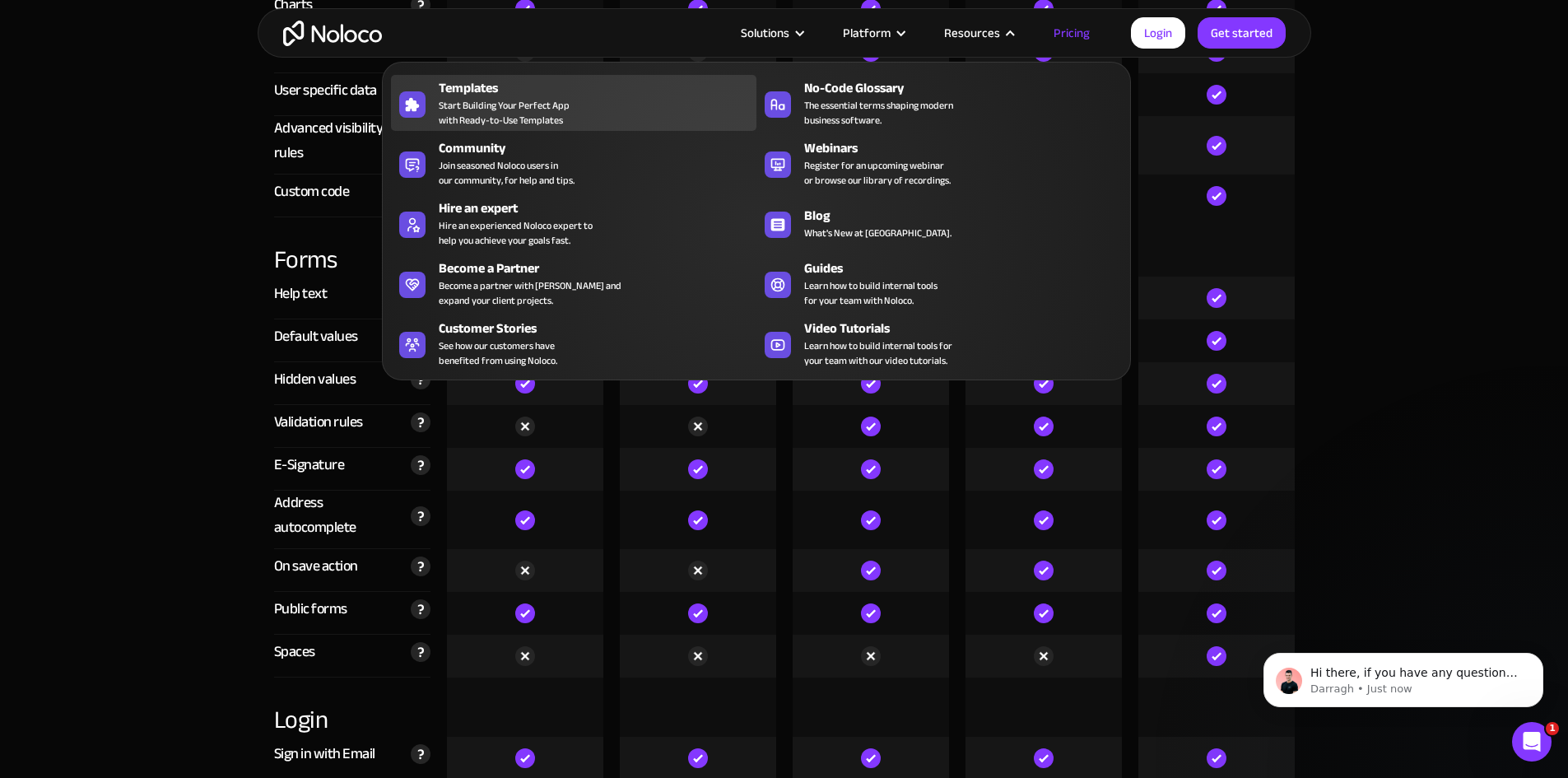
click at [570, 94] on div "Templates" at bounding box center [601, 87] width 325 height 20
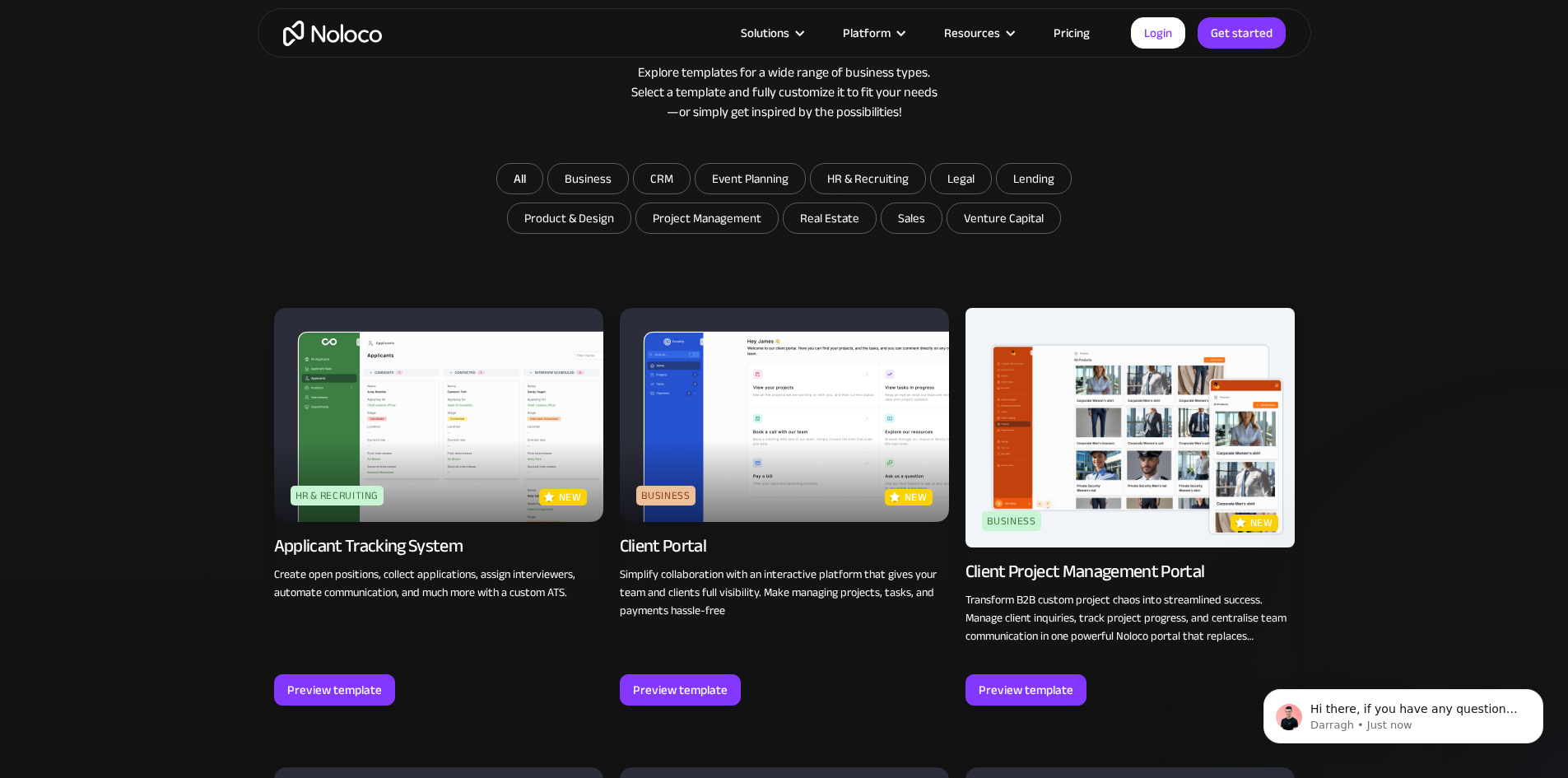
click at [741, 386] on img at bounding box center [784, 415] width 329 height 214
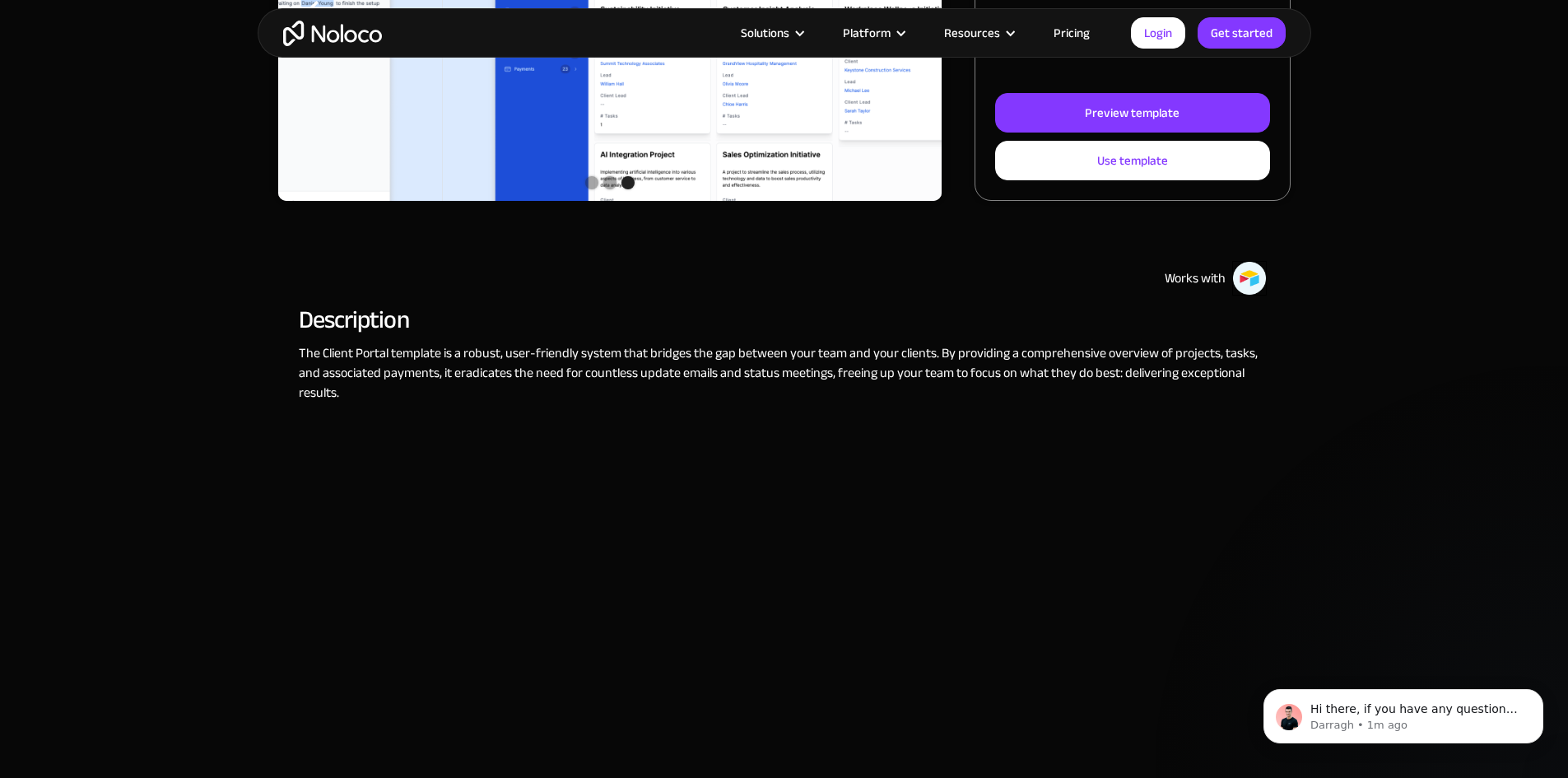
scroll to position [247, 0]
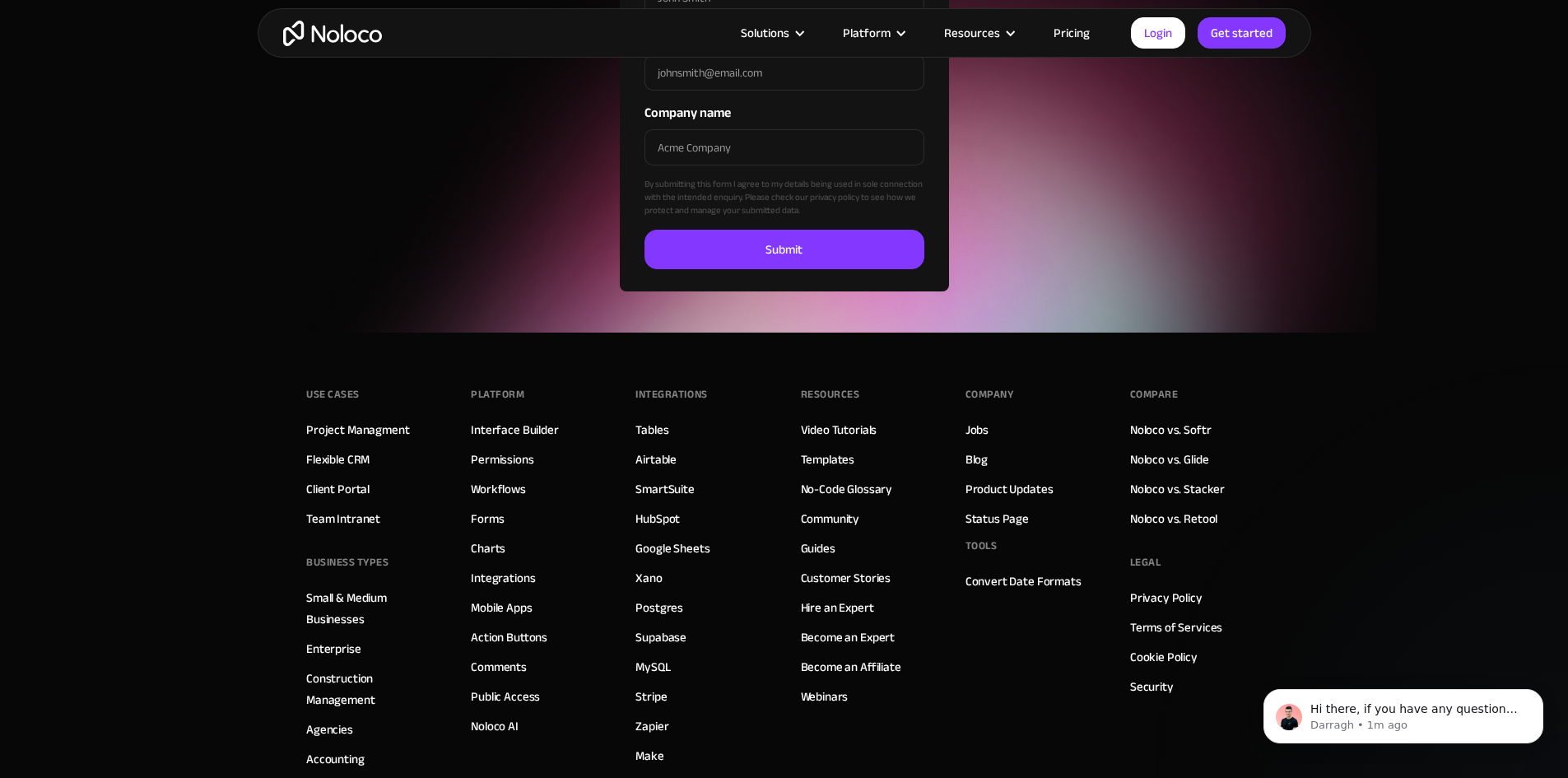
scroll to position [4982, 0]
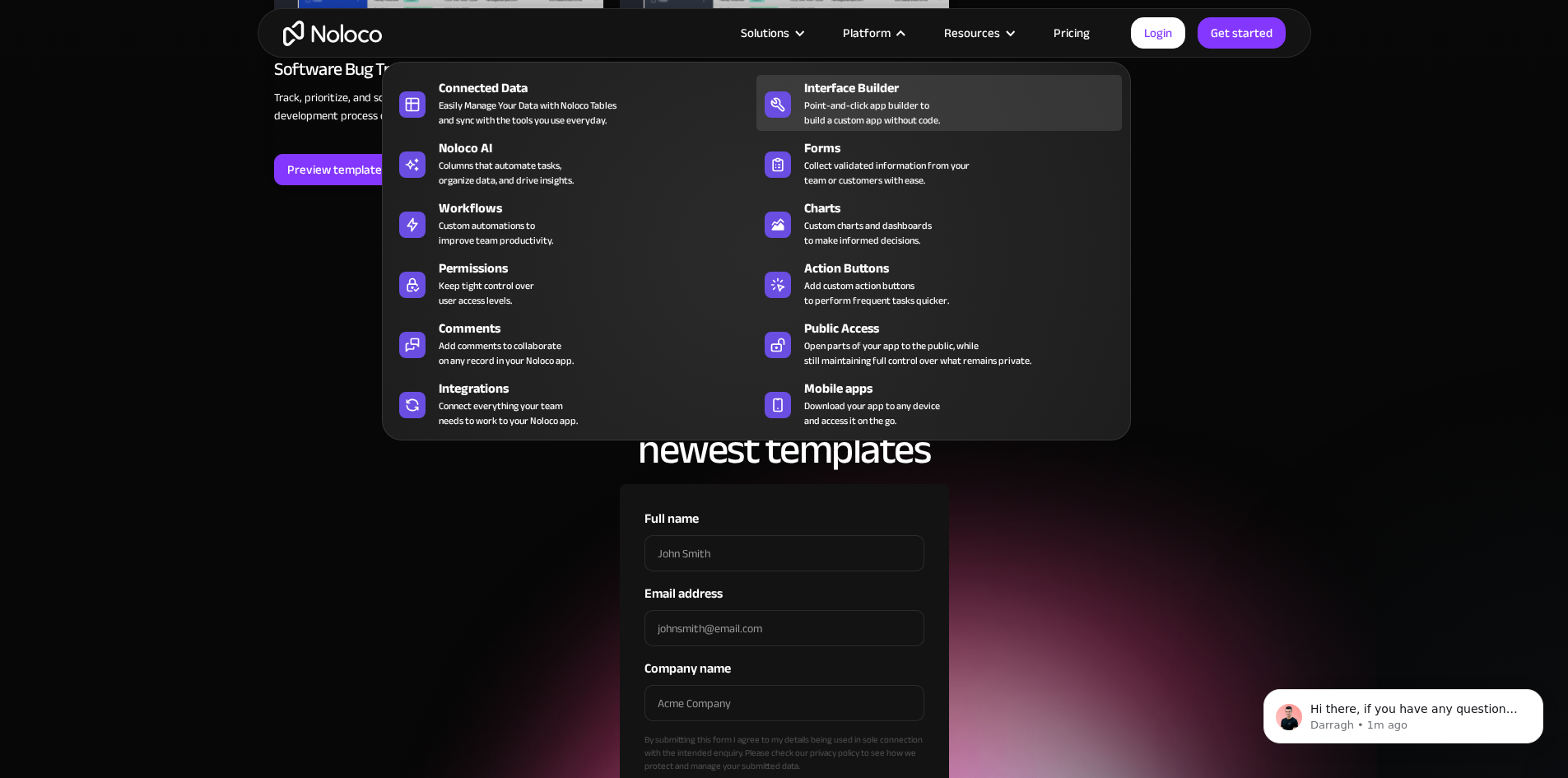
click at [869, 94] on div "Interface Builder" at bounding box center [966, 87] width 325 height 20
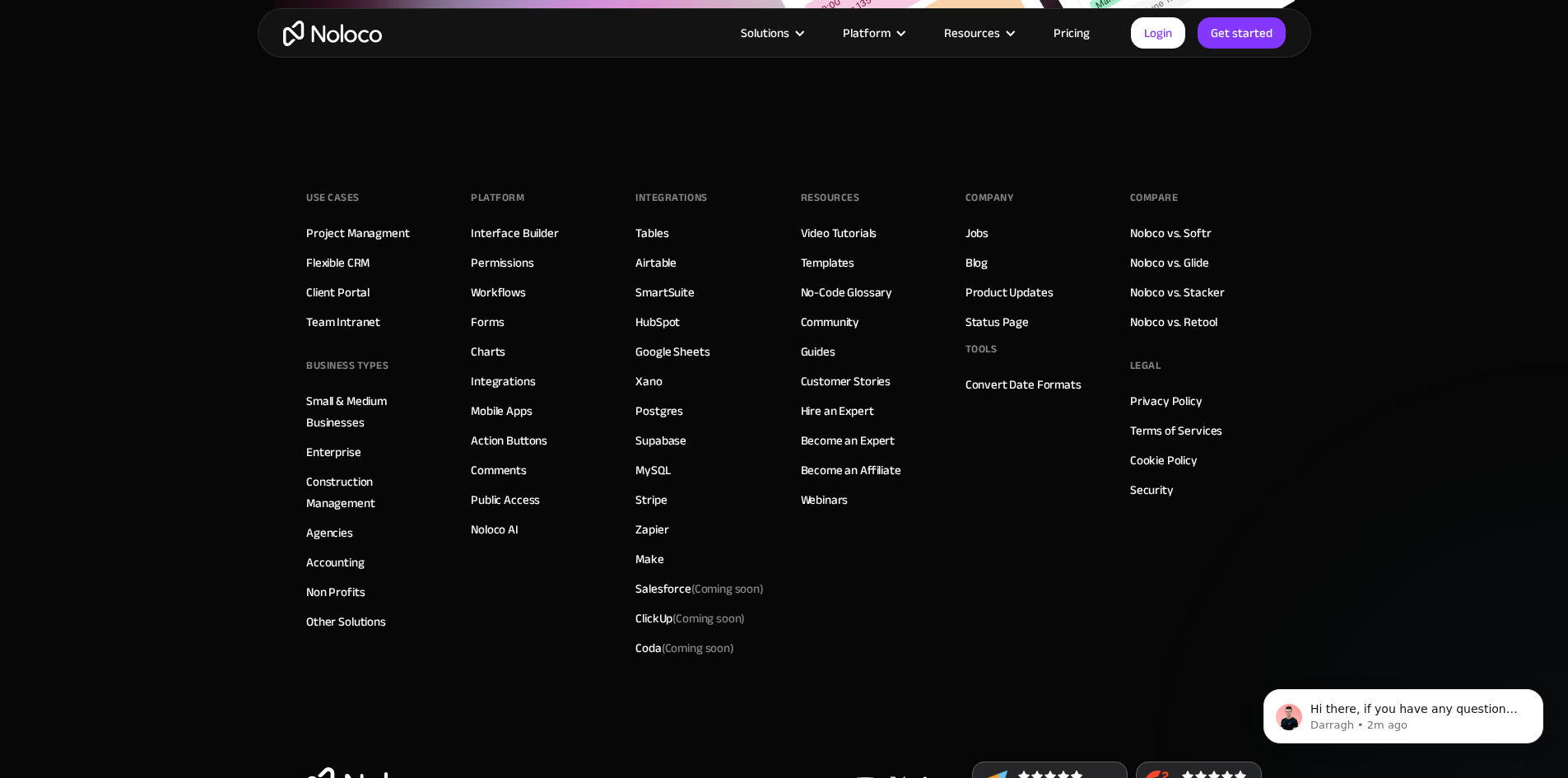
scroll to position [5679, 0]
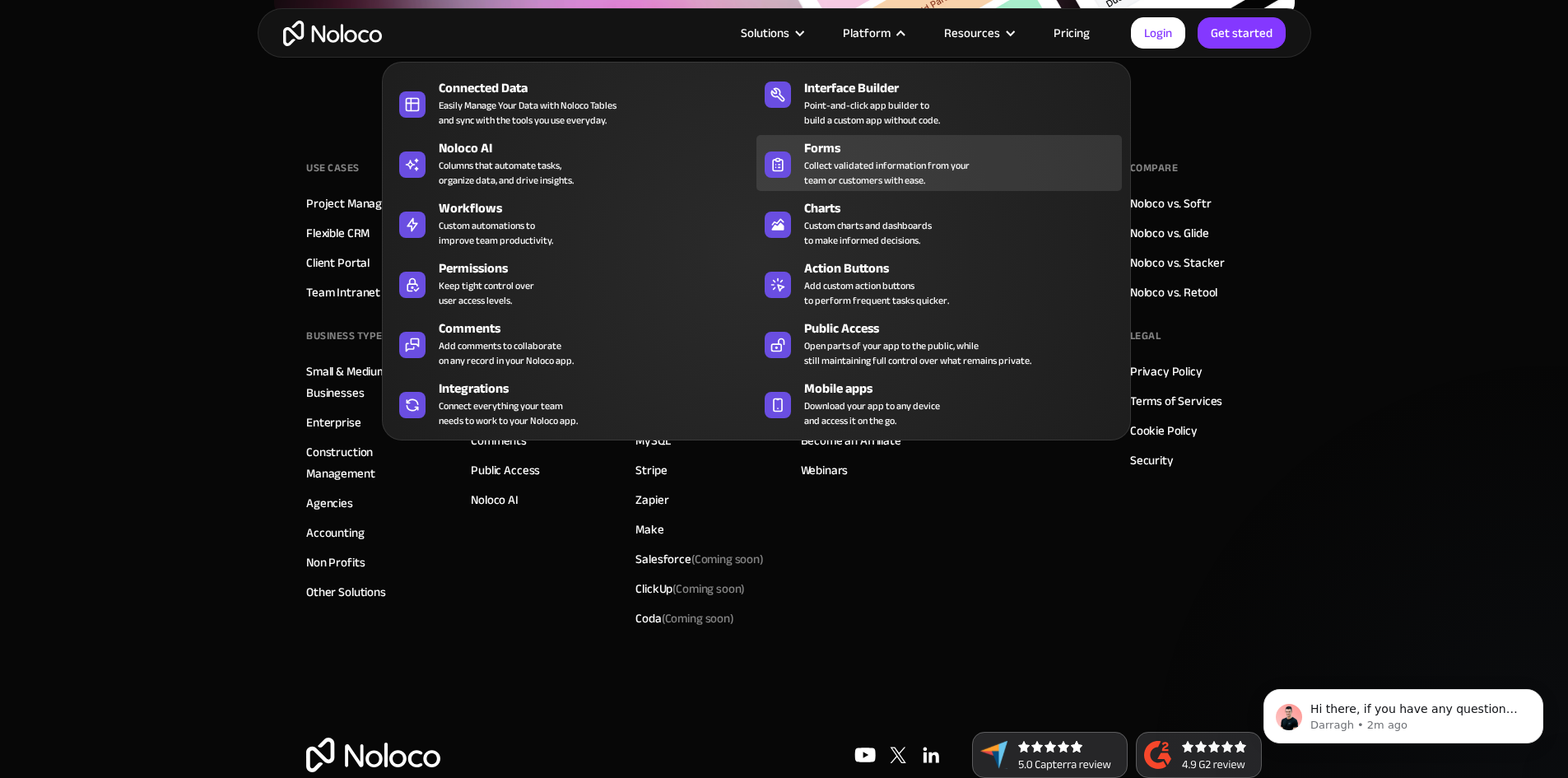
click at [813, 157] on div "Forms" at bounding box center [966, 148] width 325 height 20
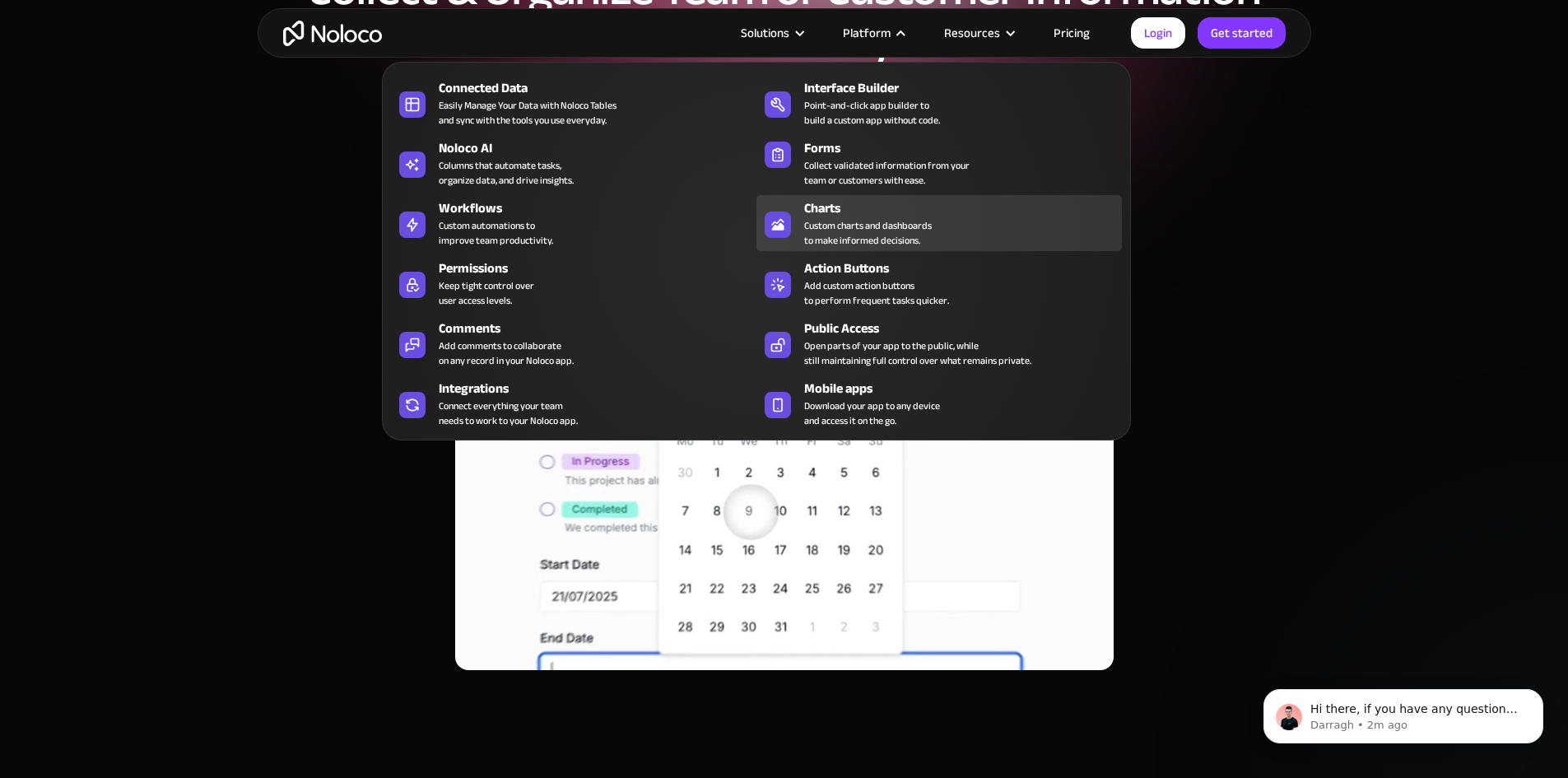
click at [845, 232] on div "Custom charts and dashboards to make informed decisions." at bounding box center [868, 233] width 128 height 29
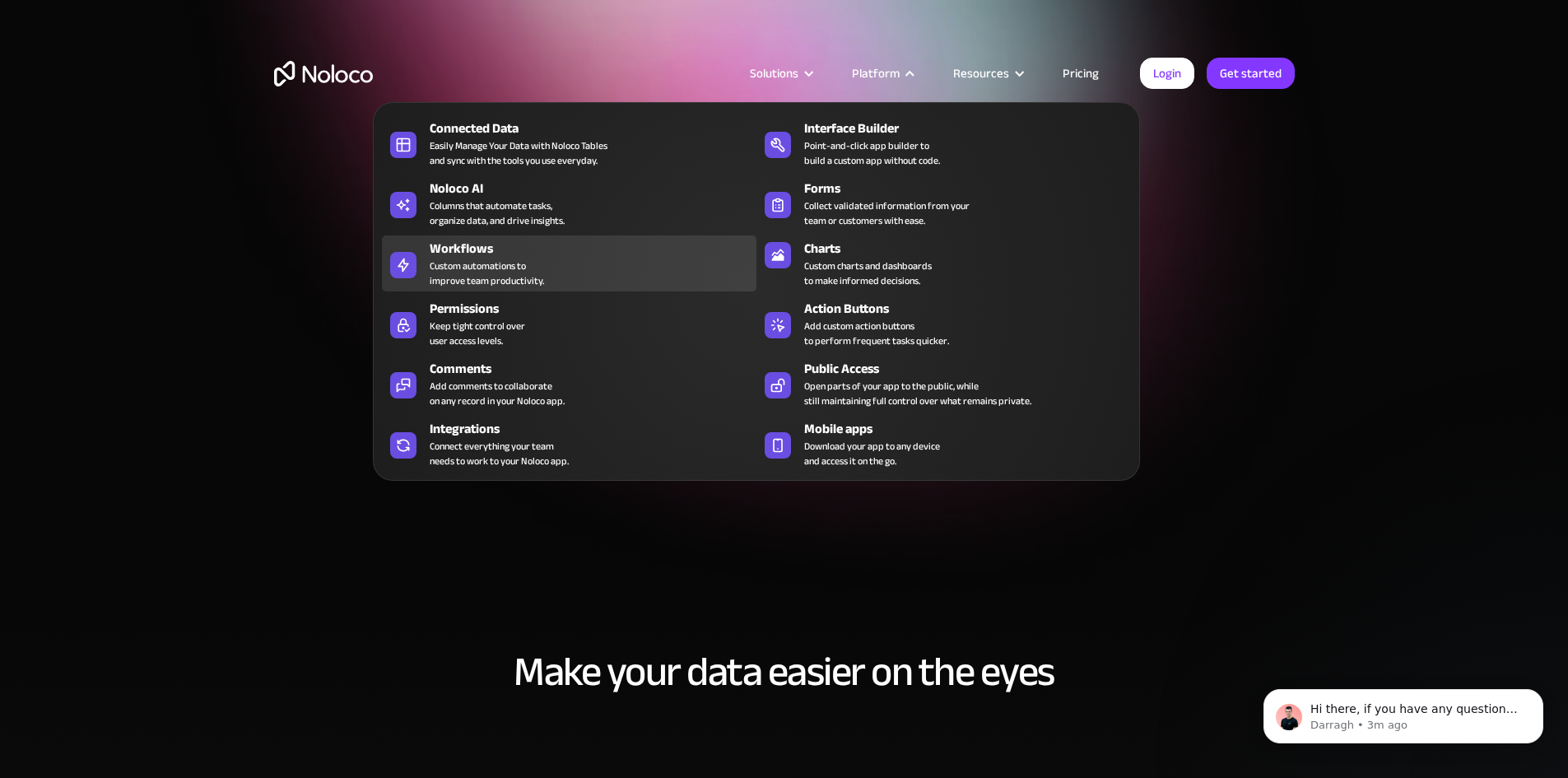
click at [488, 277] on div "Custom automations to improve team productivity." at bounding box center [487, 273] width 114 height 29
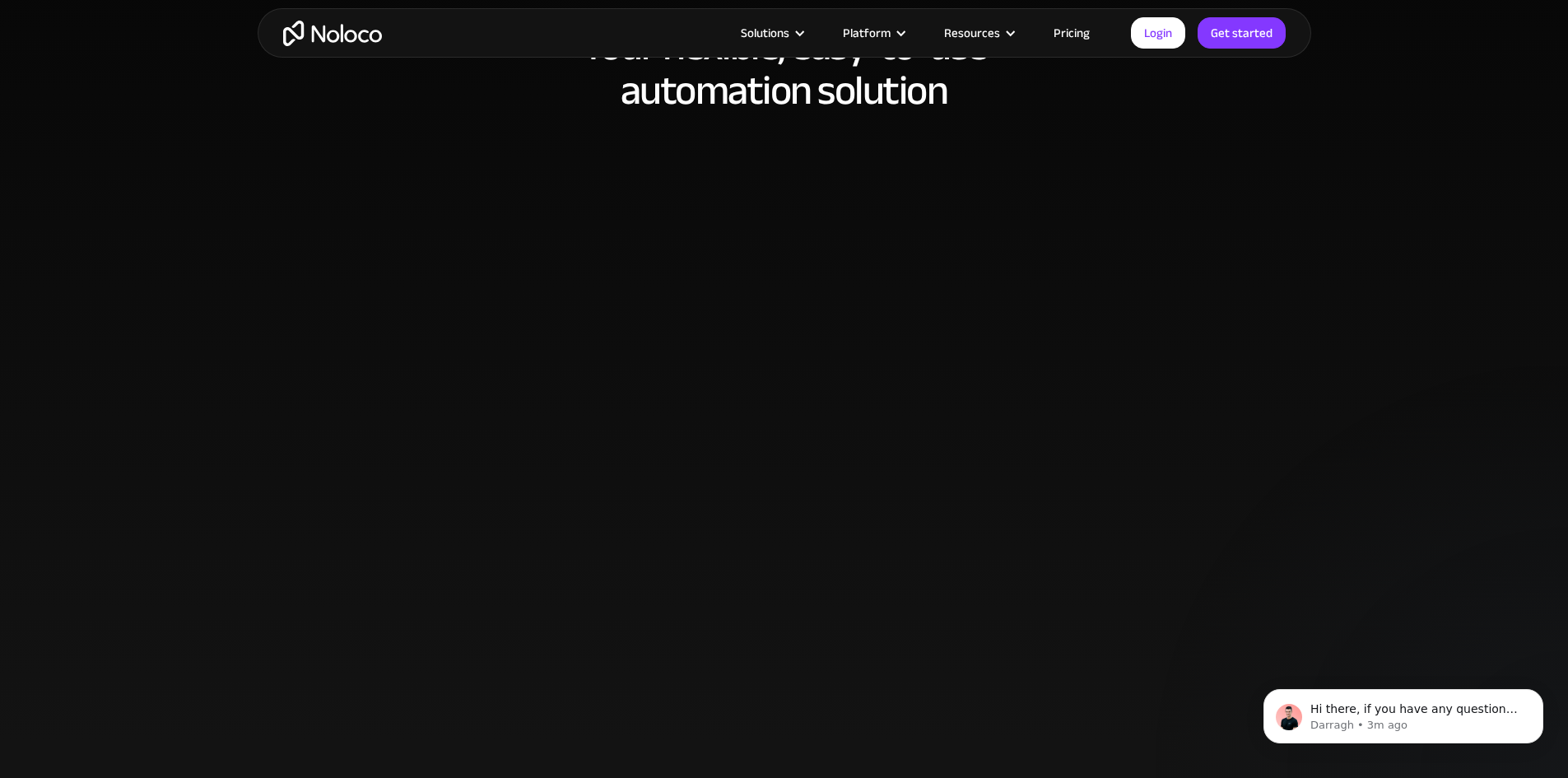
scroll to position [1070, 0]
